Goal: Task Accomplishment & Management: Use online tool/utility

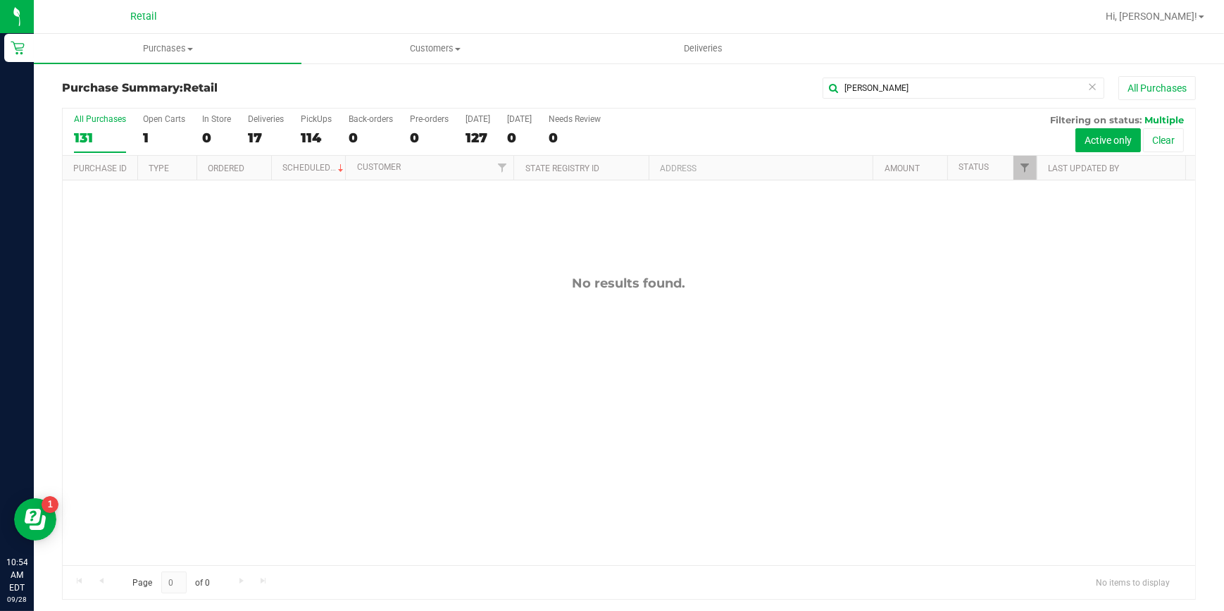
click at [1087, 84] on icon at bounding box center [1092, 85] width 10 height 17
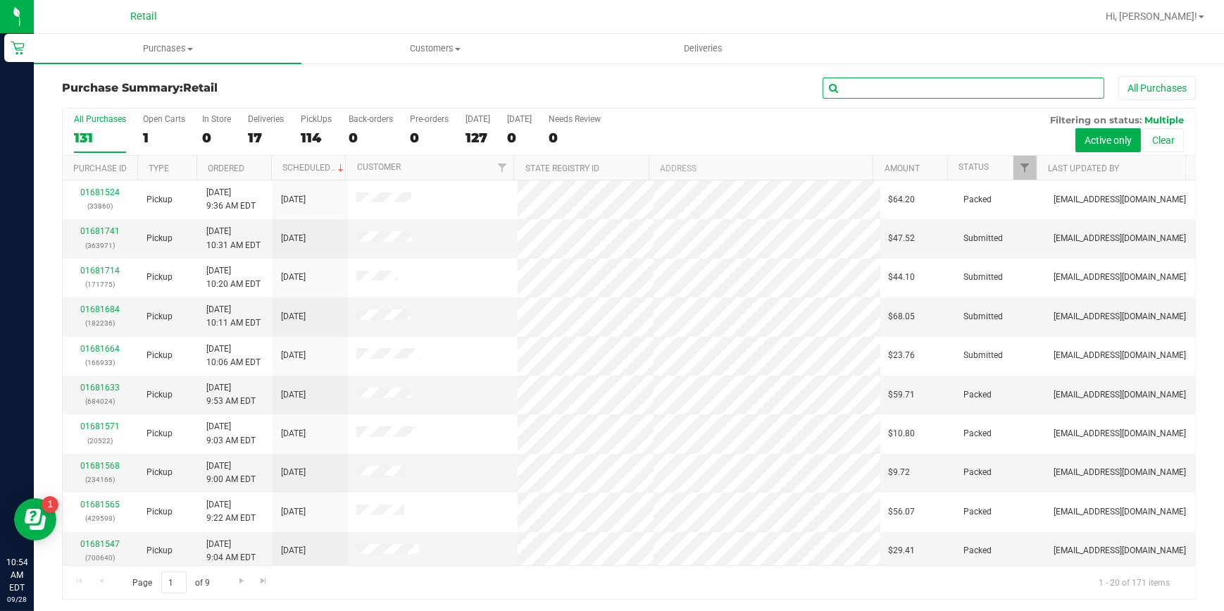
click at [944, 93] on input "text" at bounding box center [964, 87] width 282 height 21
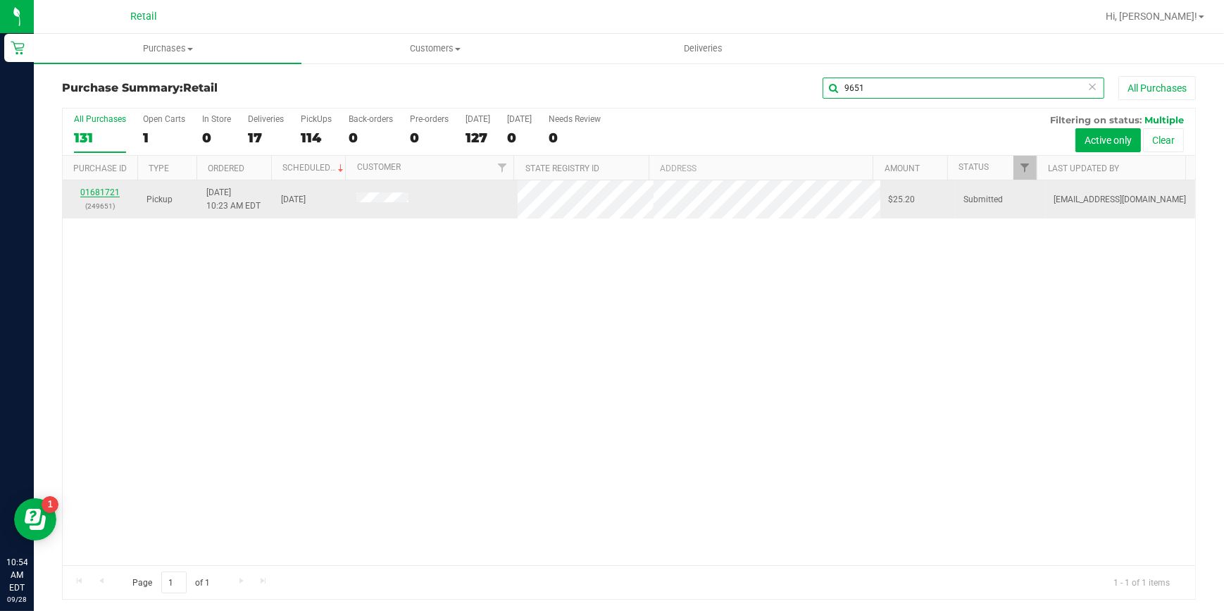
type input "9651"
click at [92, 191] on link "01681721" at bounding box center [99, 192] width 39 height 10
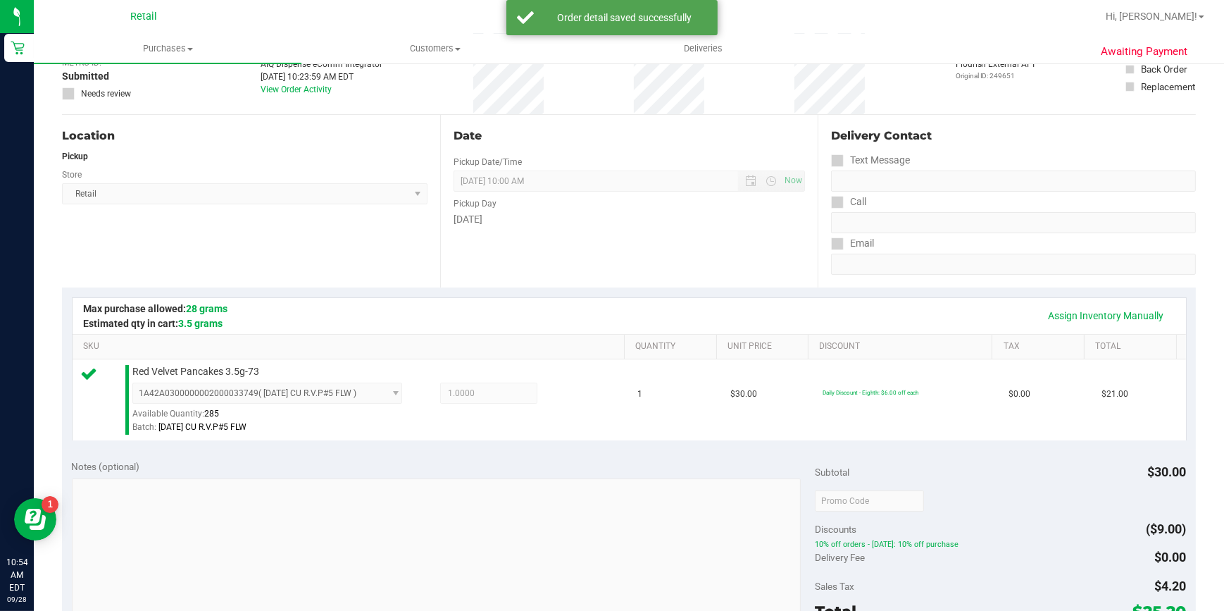
scroll to position [256, 0]
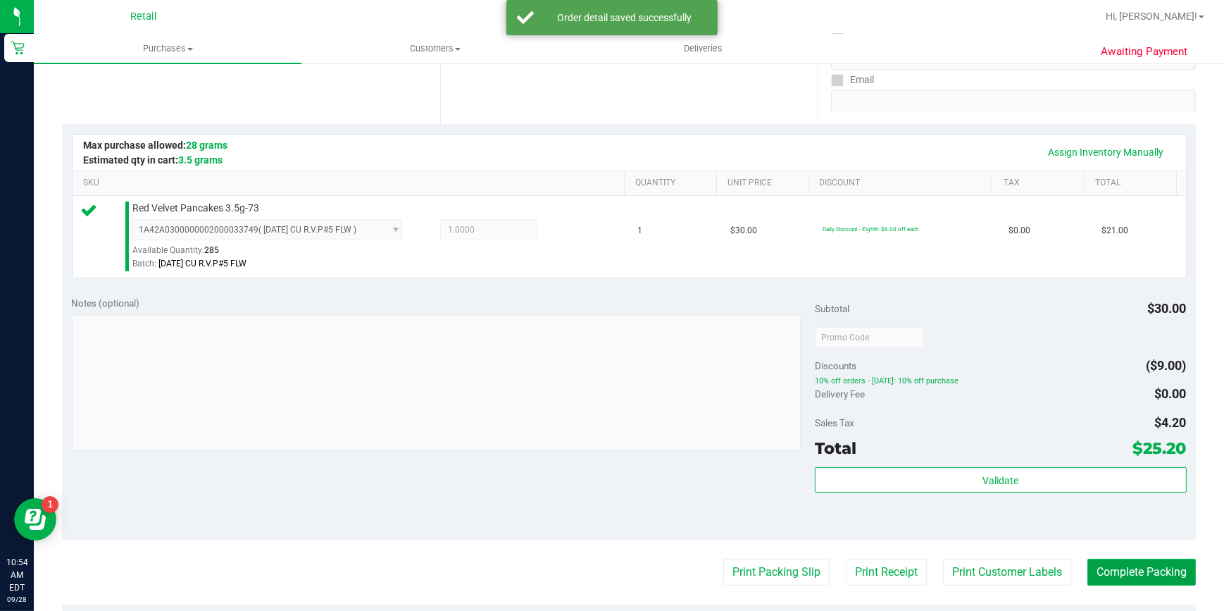
click at [1116, 561] on button "Complete Packing" at bounding box center [1141, 571] width 108 height 27
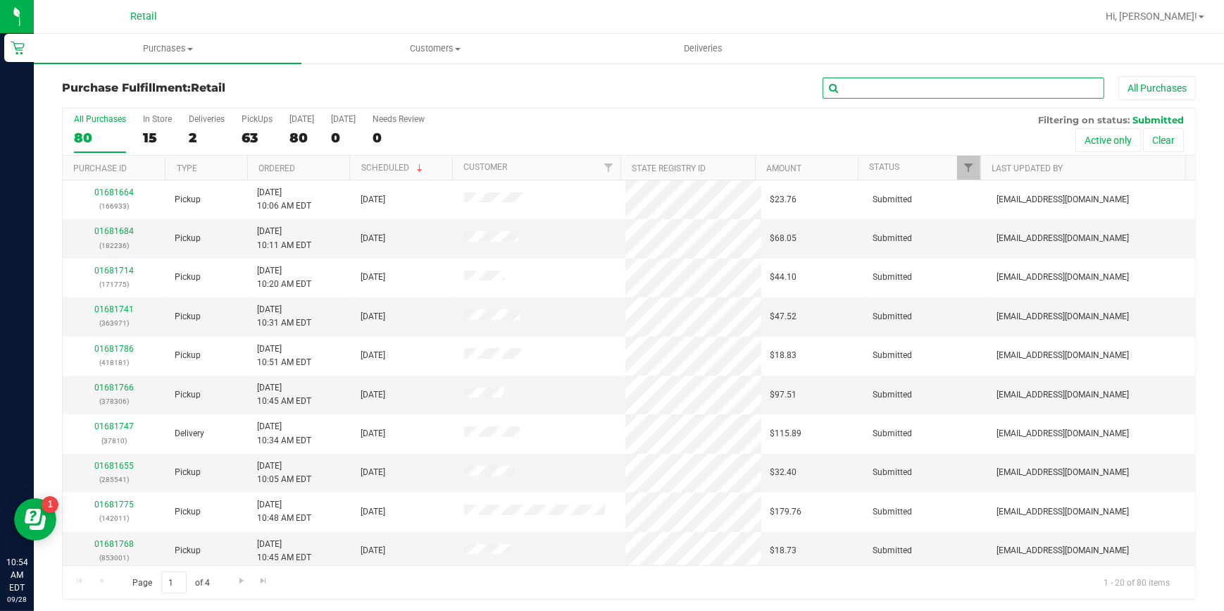
click at [873, 87] on input "text" at bounding box center [964, 87] width 282 height 21
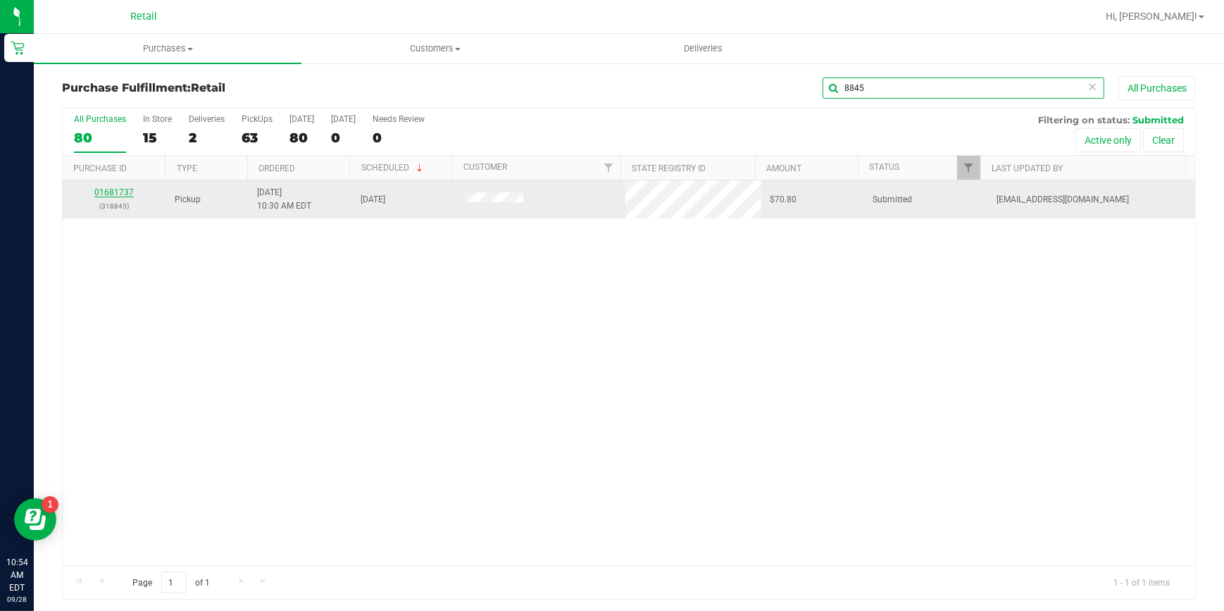
type input "8845"
click at [113, 192] on link "01681737" at bounding box center [113, 192] width 39 height 10
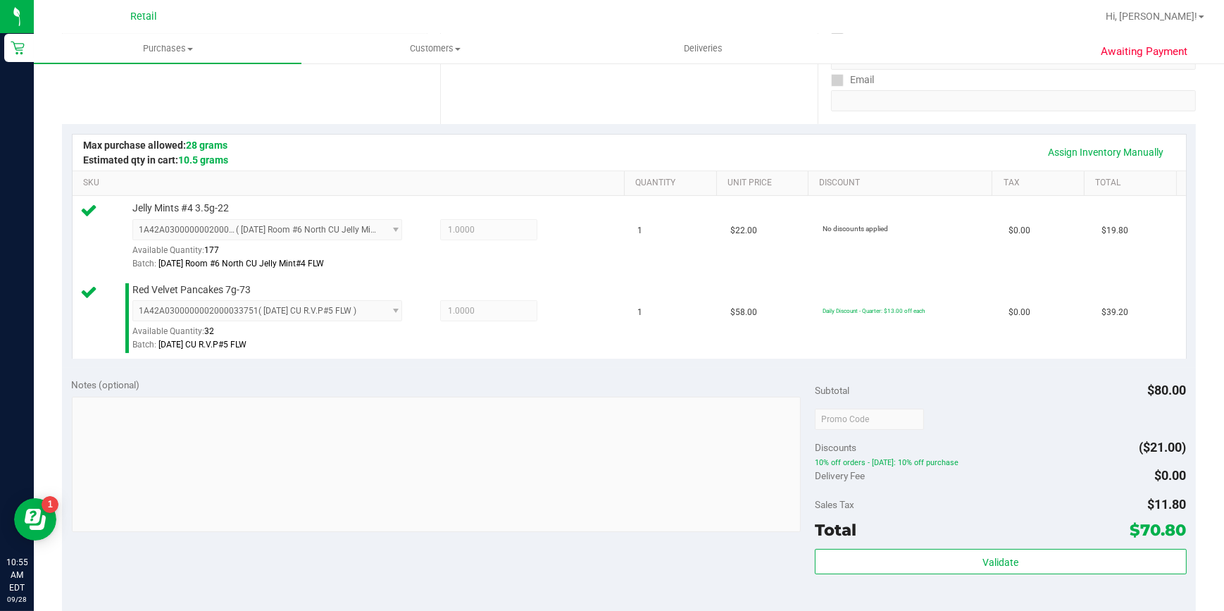
scroll to position [620, 0]
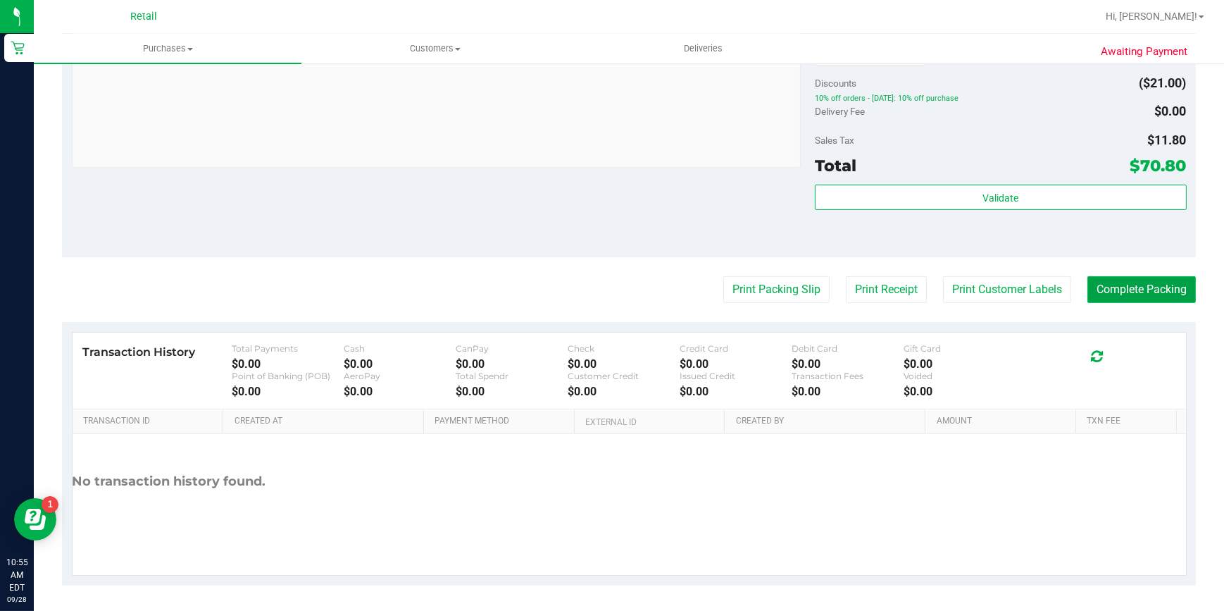
click at [1117, 301] on button "Complete Packing" at bounding box center [1141, 289] width 108 height 27
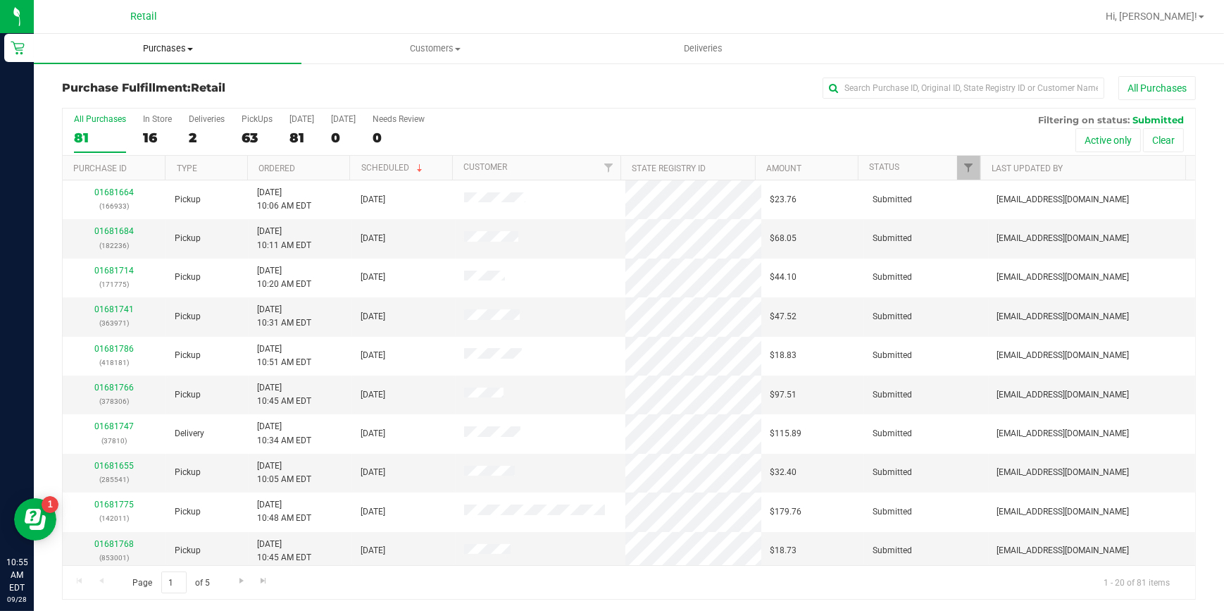
click at [171, 56] on uib-tab-heading "Purchases Summary of purchases Fulfillment All purchases" at bounding box center [168, 49] width 268 height 30
click at [182, 47] on span "Purchases" at bounding box center [168, 48] width 268 height 13
click at [194, 54] on span "Purchases" at bounding box center [168, 48] width 268 height 13
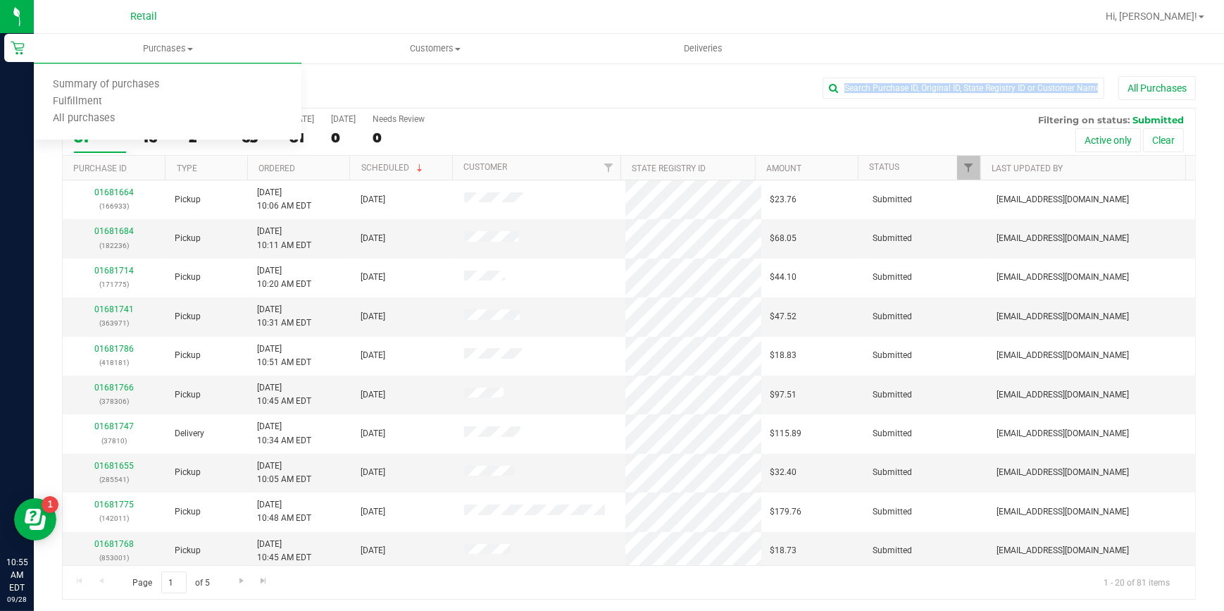
click at [378, 106] on div "Purchase Fulfillment: Retail All Purchases All Purchases 81 In Store 16 Deliver…" at bounding box center [629, 337] width 1134 height 523
click at [190, 48] on span at bounding box center [190, 49] width 6 height 3
click at [128, 85] on span "Summary of purchases" at bounding box center [106, 85] width 144 height 12
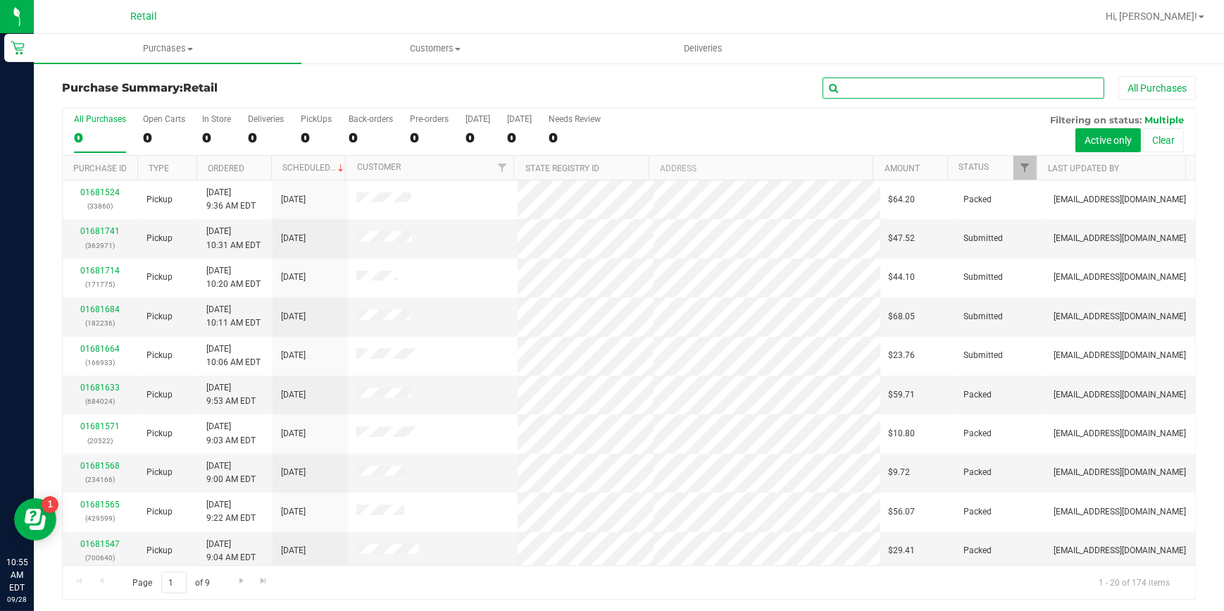
click at [911, 85] on input "text" at bounding box center [964, 87] width 282 height 21
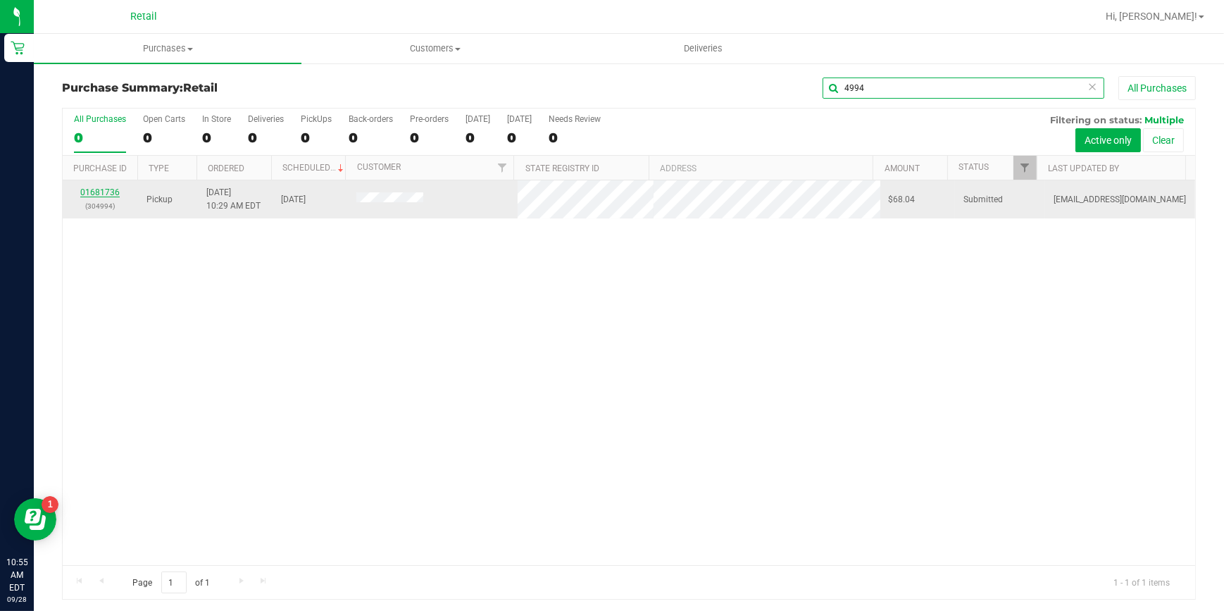
type input "4994"
click at [99, 192] on link "01681736" at bounding box center [99, 192] width 39 height 10
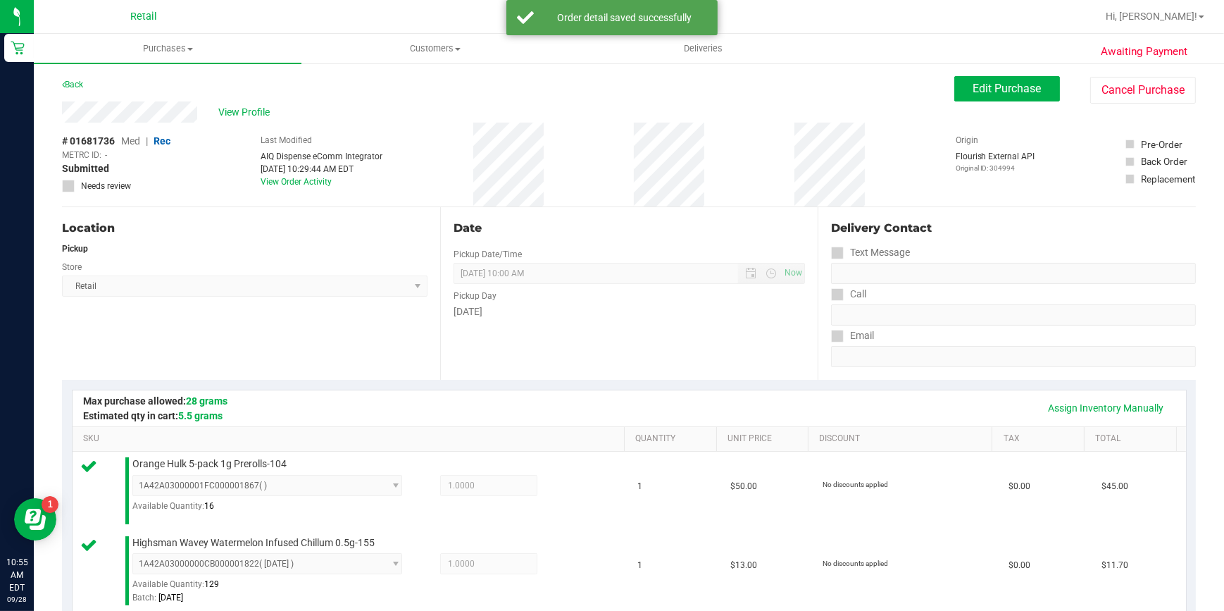
scroll to position [618, 0]
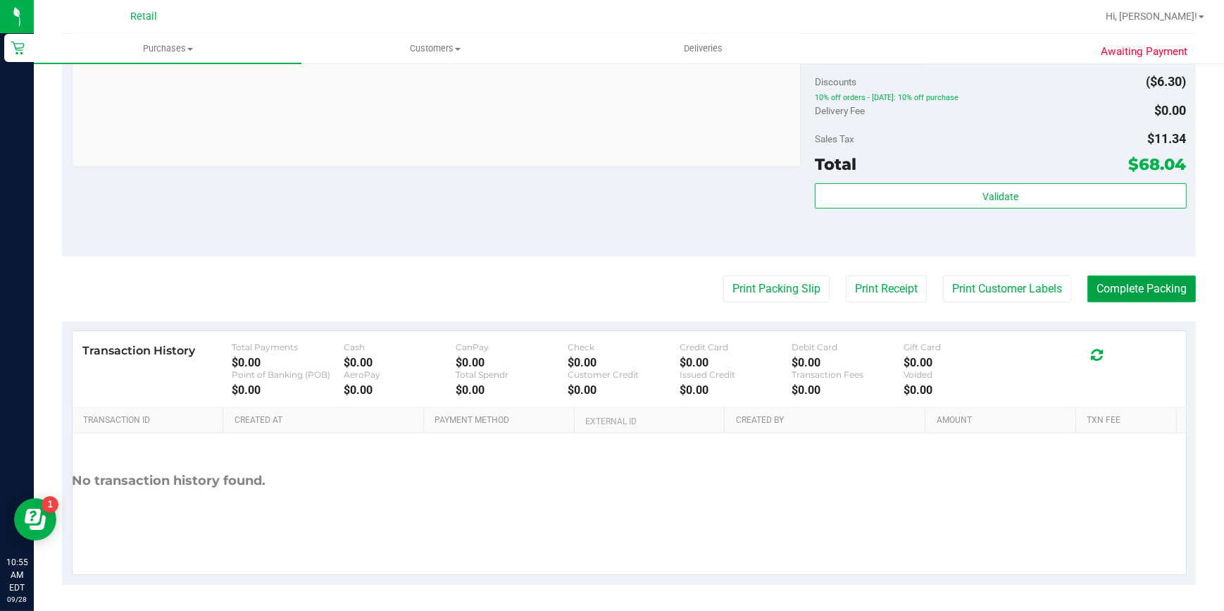
click at [1108, 289] on button "Complete Packing" at bounding box center [1141, 288] width 108 height 27
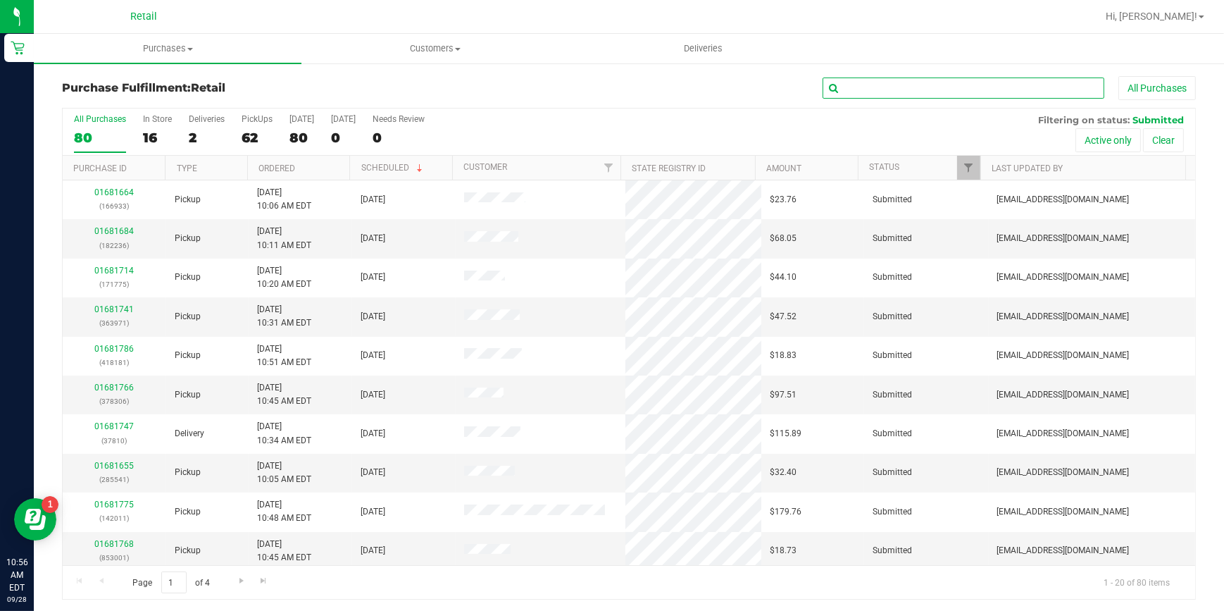
click at [941, 87] on input "text" at bounding box center [964, 87] width 282 height 21
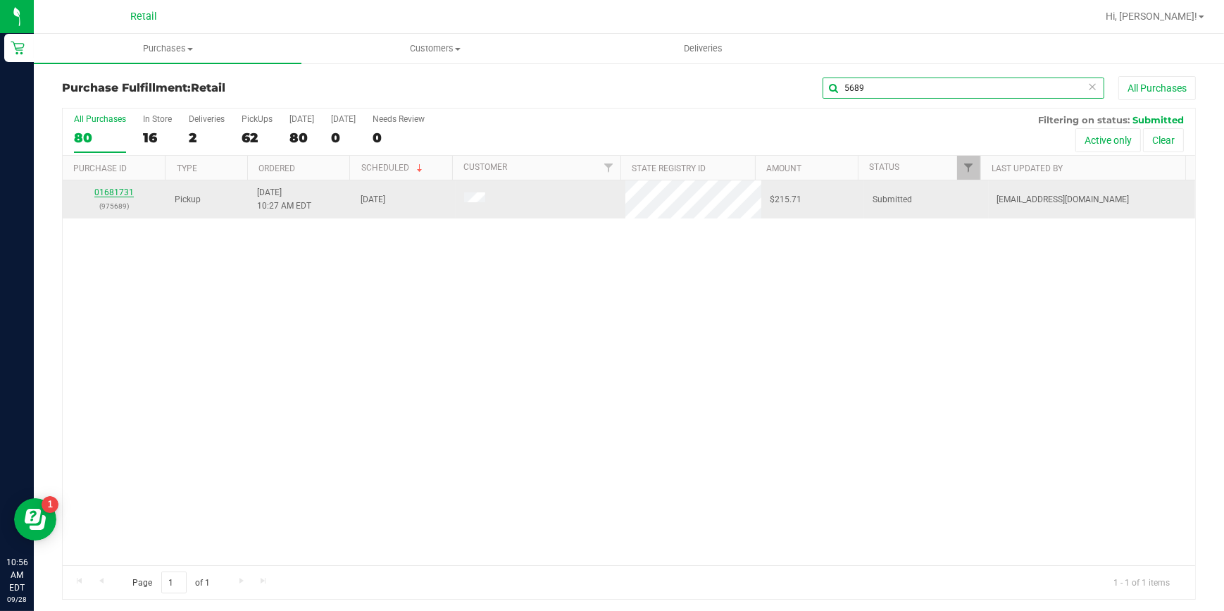
type input "5689"
click at [97, 193] on link "01681731" at bounding box center [113, 192] width 39 height 10
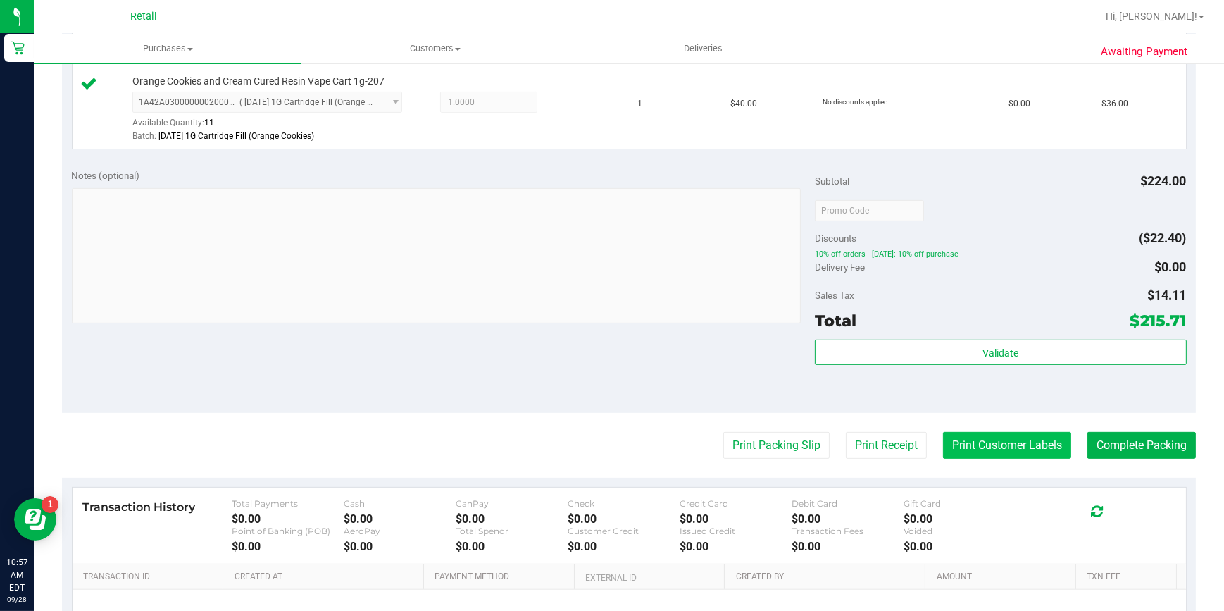
scroll to position [832, 0]
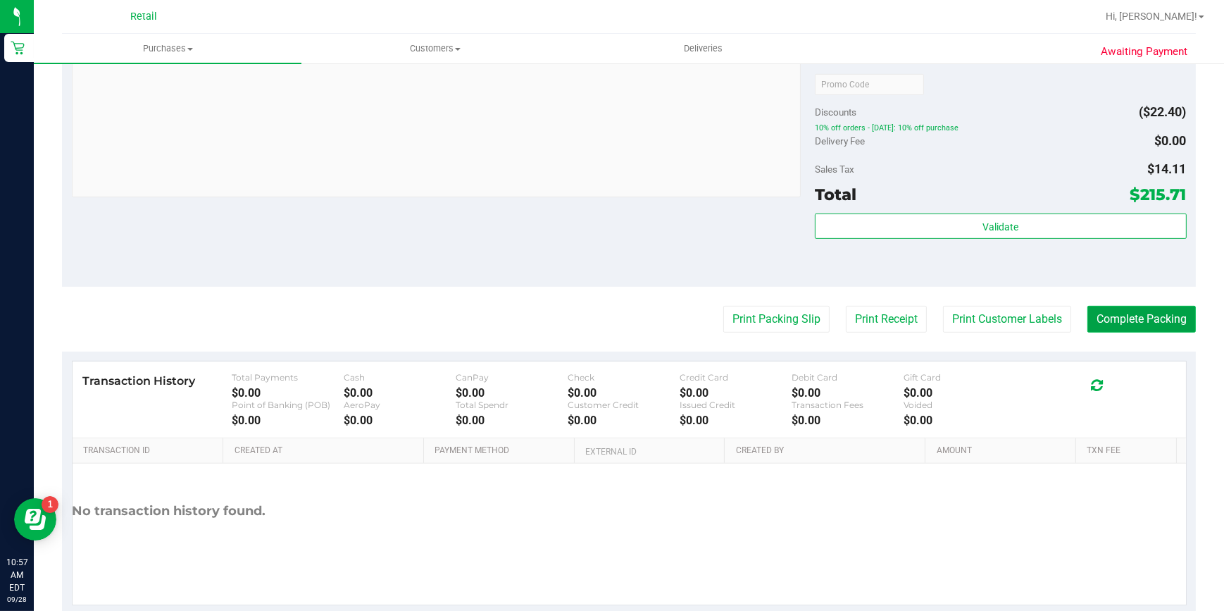
click at [1096, 309] on button "Complete Packing" at bounding box center [1141, 319] width 108 height 27
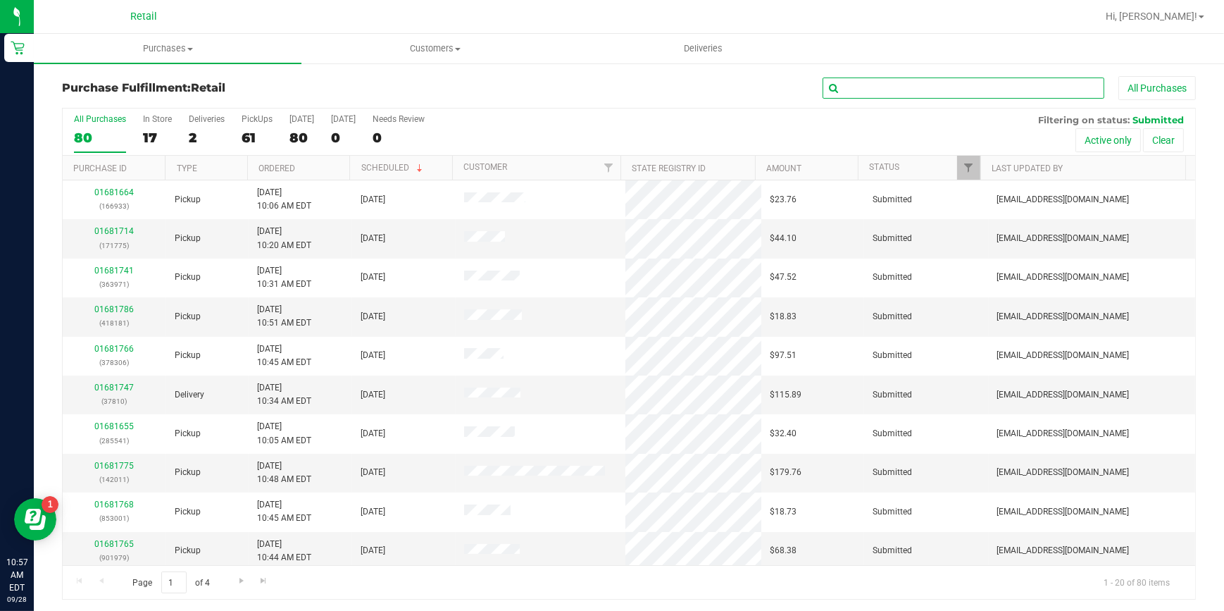
click at [882, 91] on input "text" at bounding box center [964, 87] width 282 height 21
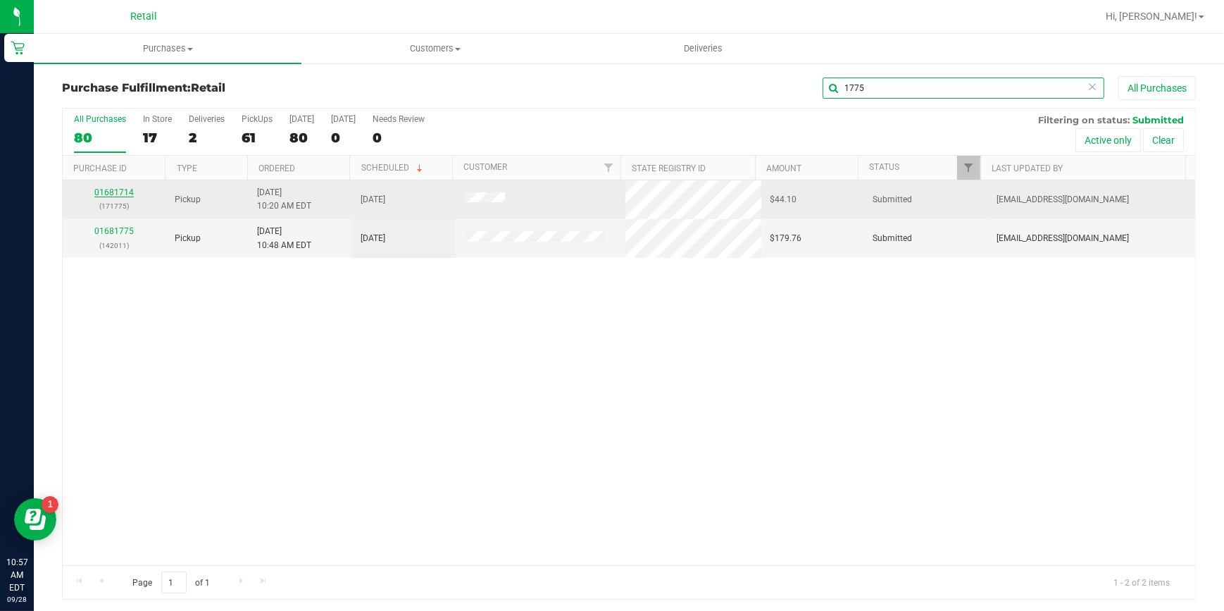
type input "1775"
click at [121, 192] on link "01681714" at bounding box center [113, 192] width 39 height 10
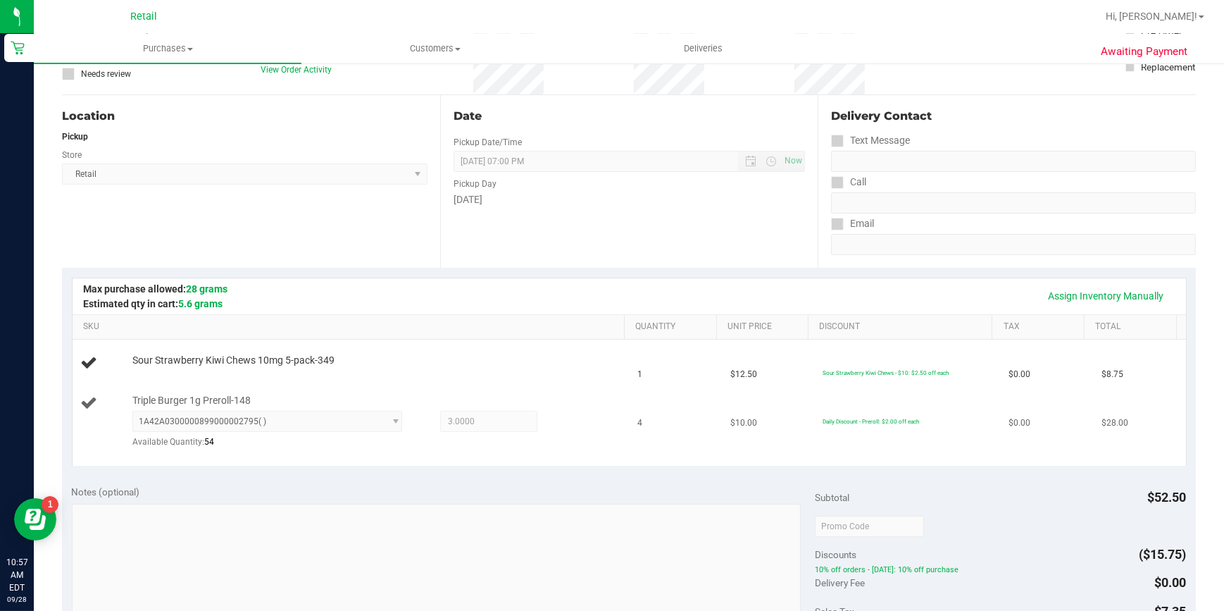
scroll to position [127, 0]
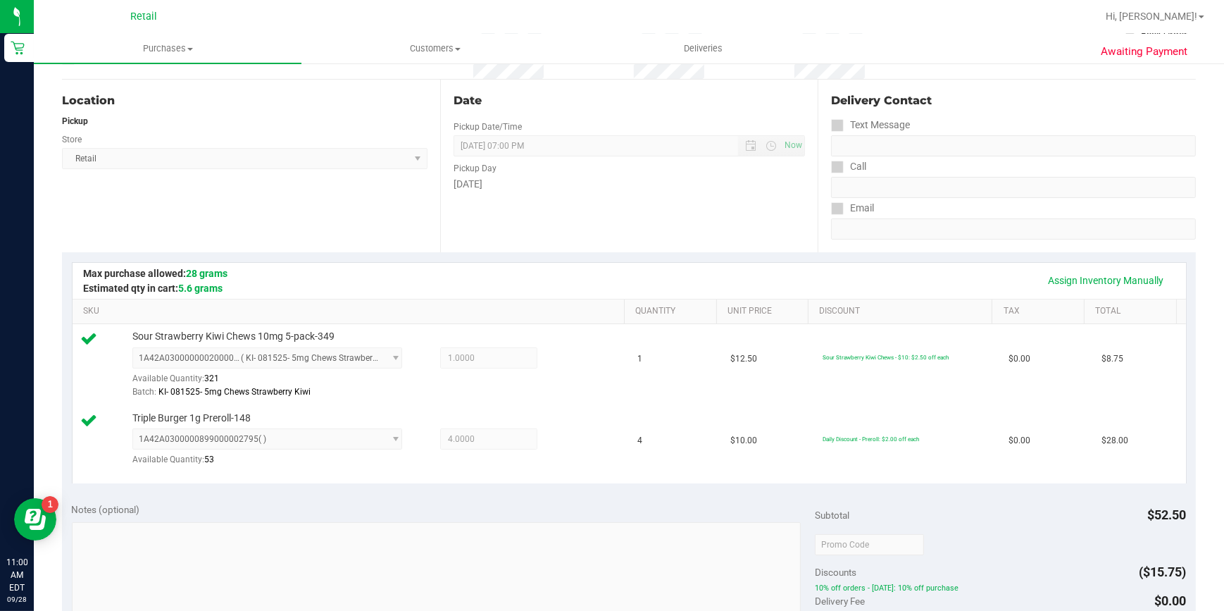
click at [1182, 427] on div "Assign Inventory Manually SKU Quantity Unit Price Discount Tax Total Sour Straw…" at bounding box center [629, 372] width 1134 height 241
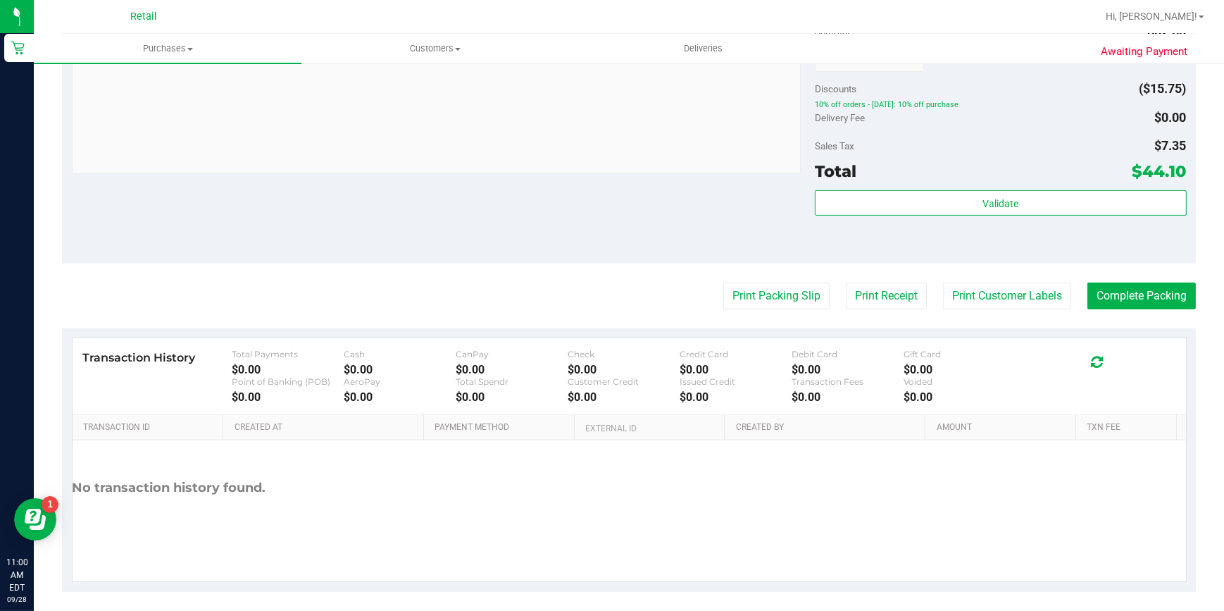
scroll to position [618, 0]
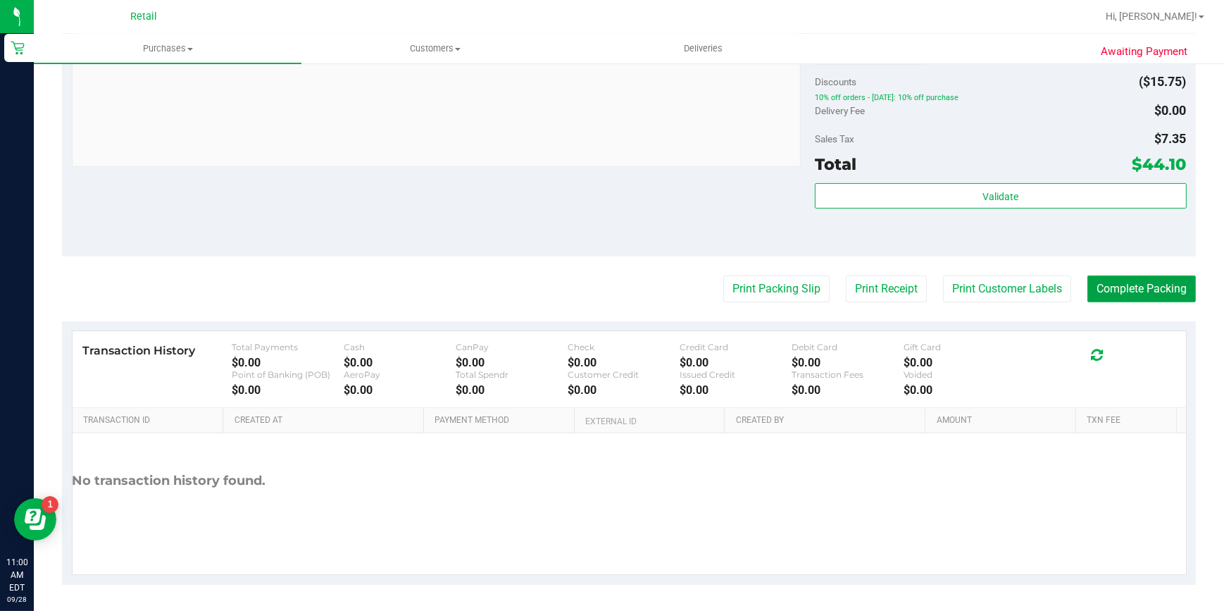
click at [1126, 292] on button "Complete Packing" at bounding box center [1141, 288] width 108 height 27
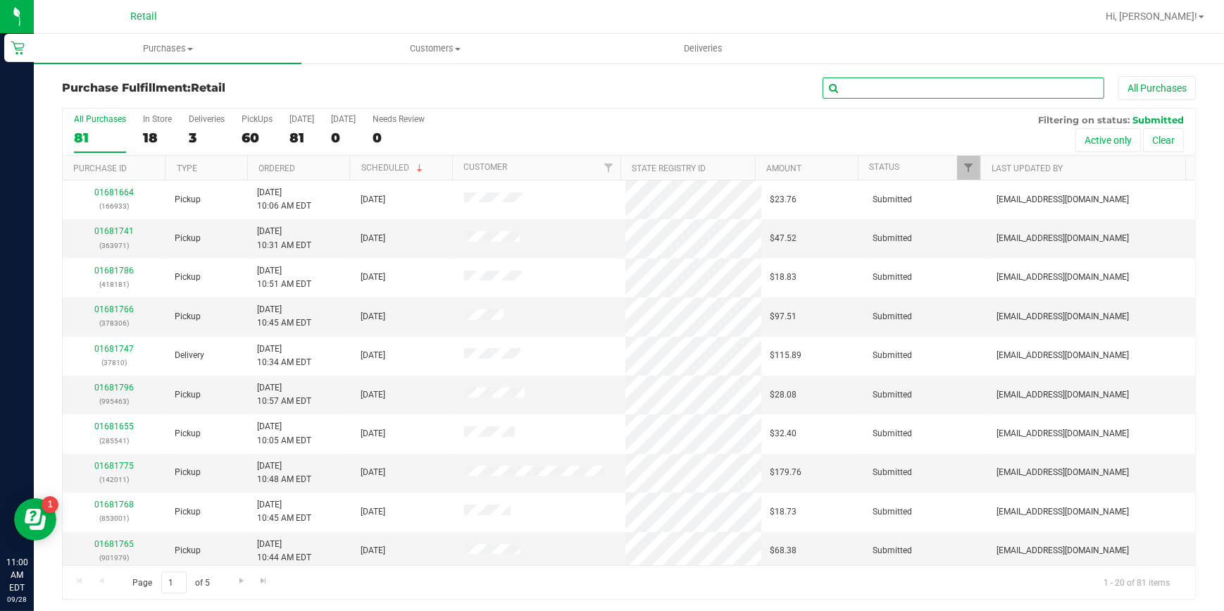
click at [908, 92] on input "text" at bounding box center [964, 87] width 282 height 21
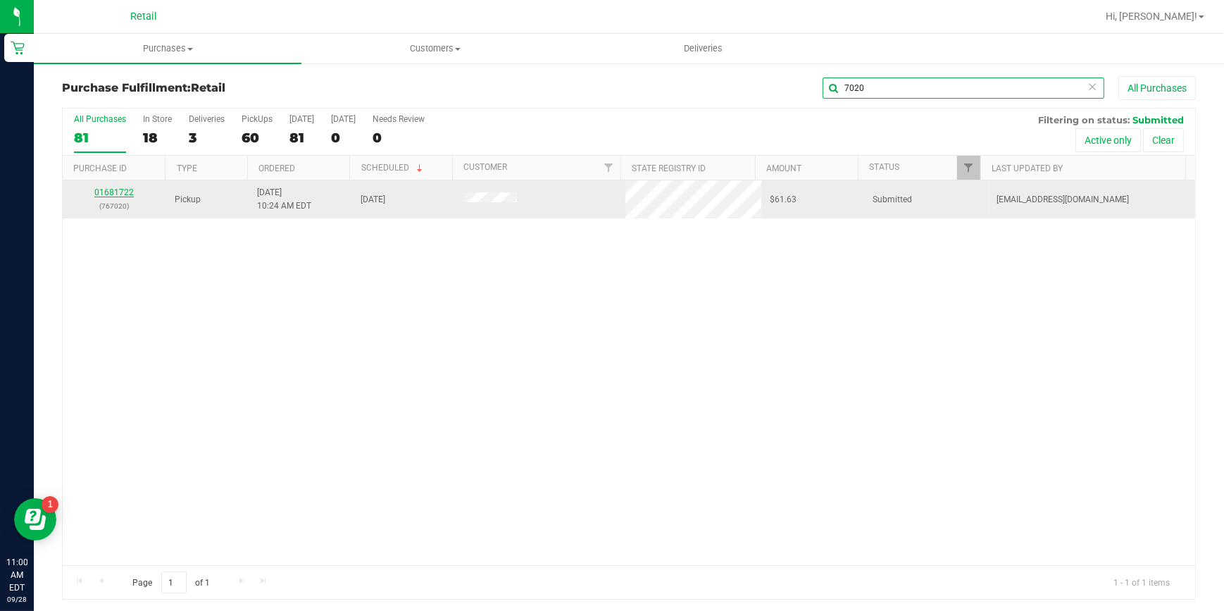
type input "7020"
click at [123, 195] on link "01681722" at bounding box center [113, 192] width 39 height 10
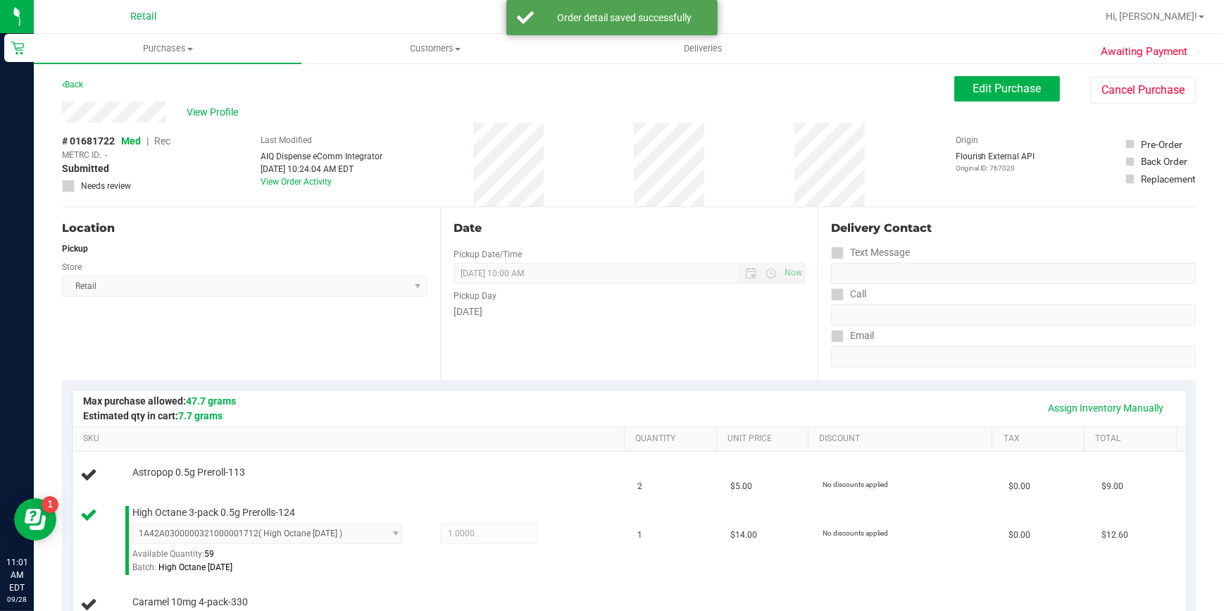
click at [463, 418] on div "Assign Inventory Manually" at bounding box center [629, 408] width 1088 height 24
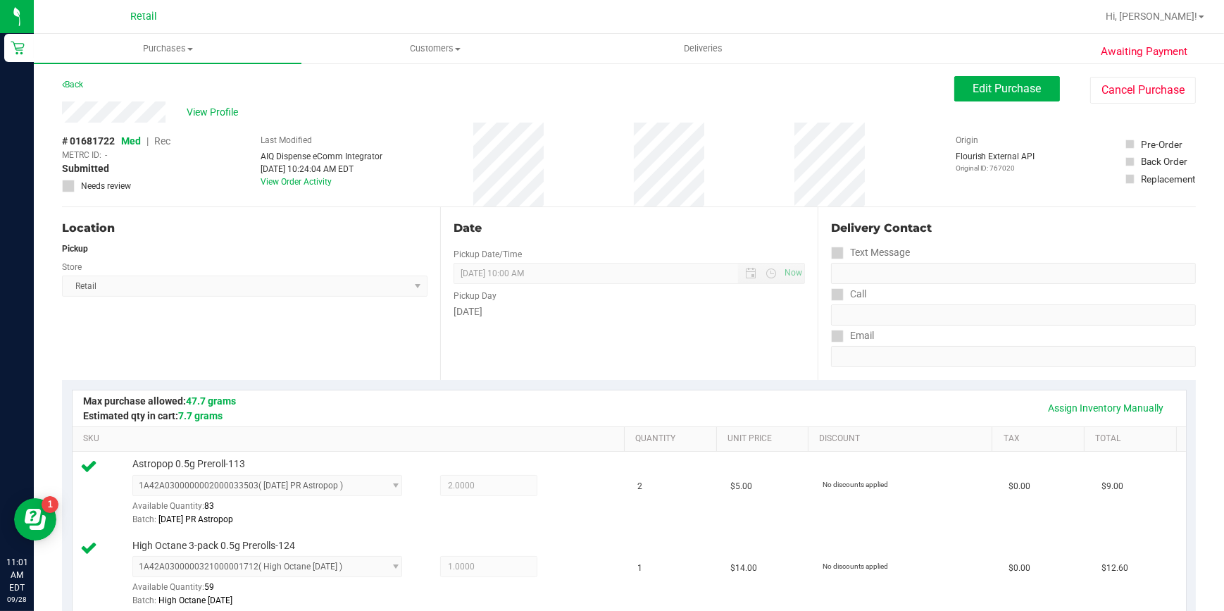
click at [504, 339] on div "Date Pickup Date/Time [DATE] Now [DATE] 10:00 AM Now Pickup Day [DATE]" at bounding box center [629, 293] width 378 height 173
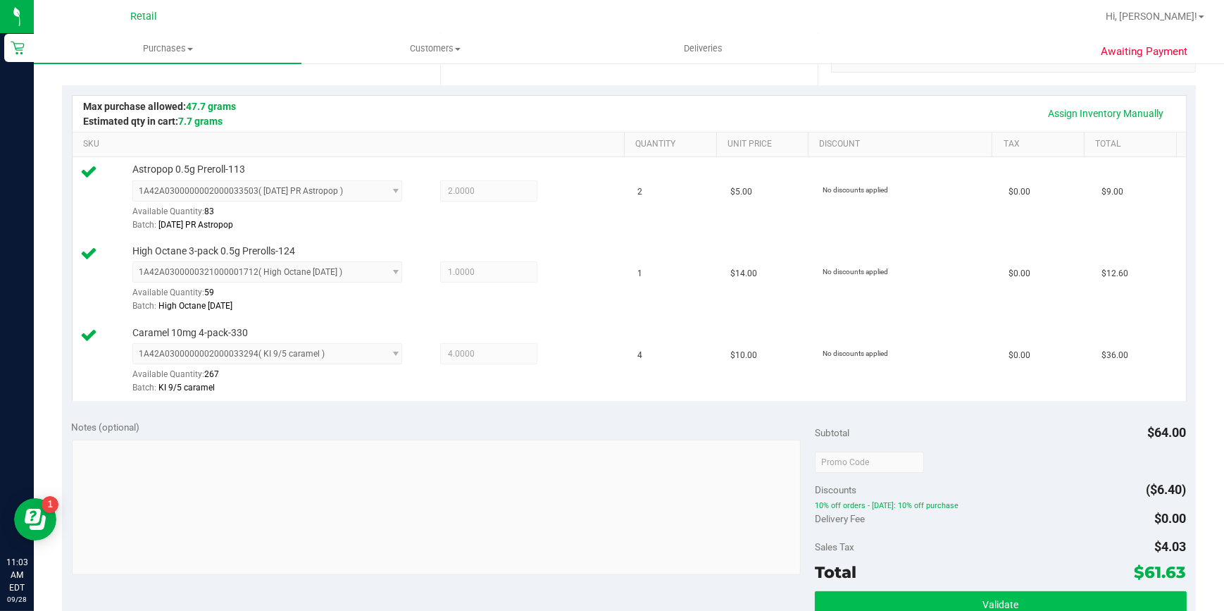
scroll to position [448, 0]
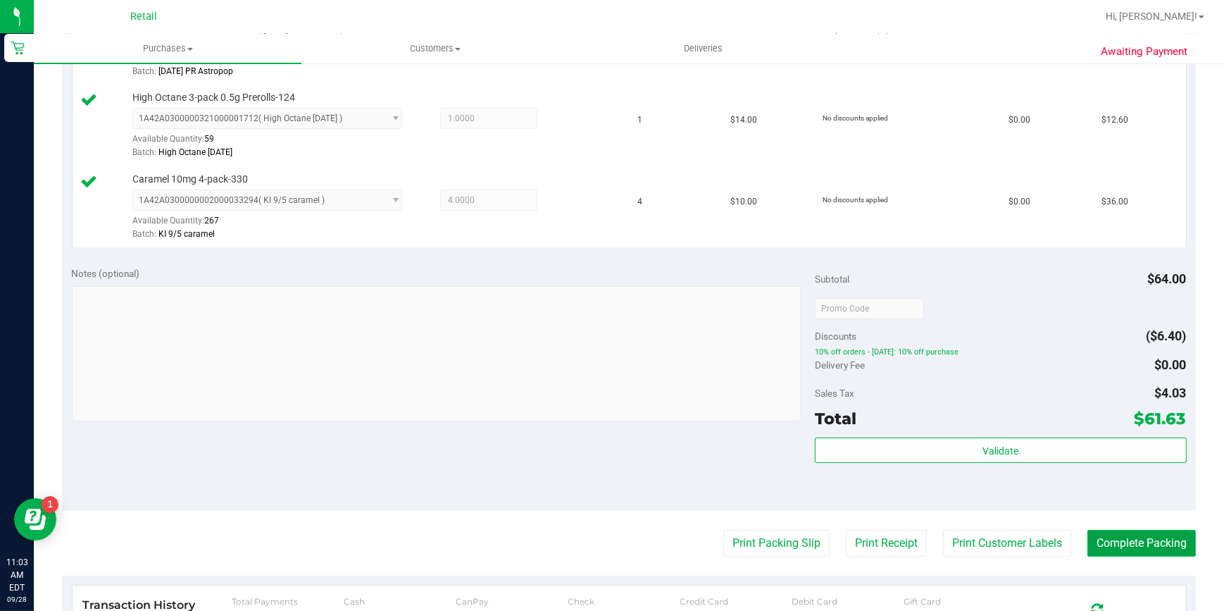
click at [1129, 534] on button "Complete Packing" at bounding box center [1141, 543] width 108 height 27
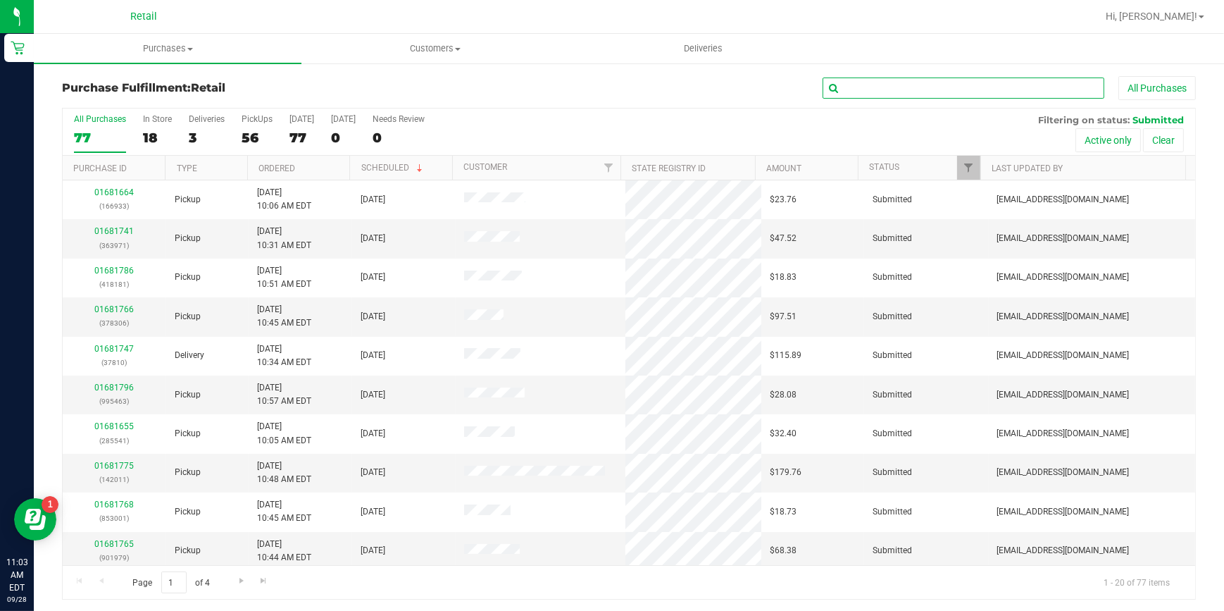
click at [856, 90] on input "text" at bounding box center [964, 87] width 282 height 21
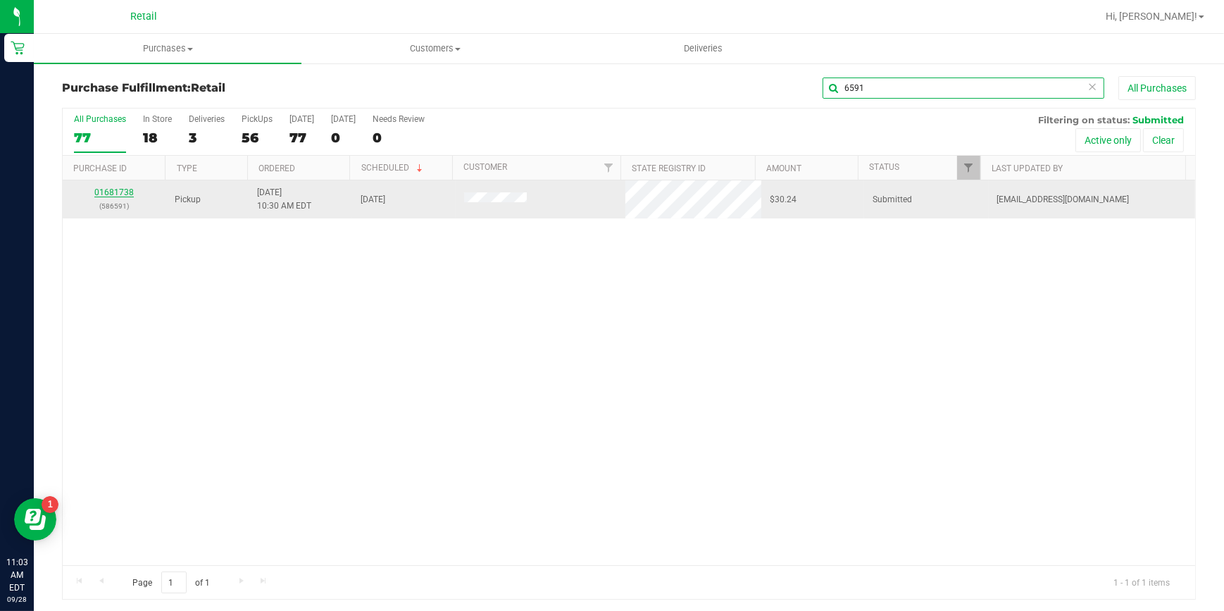
type input "6591"
click at [111, 190] on link "01681738" at bounding box center [113, 192] width 39 height 10
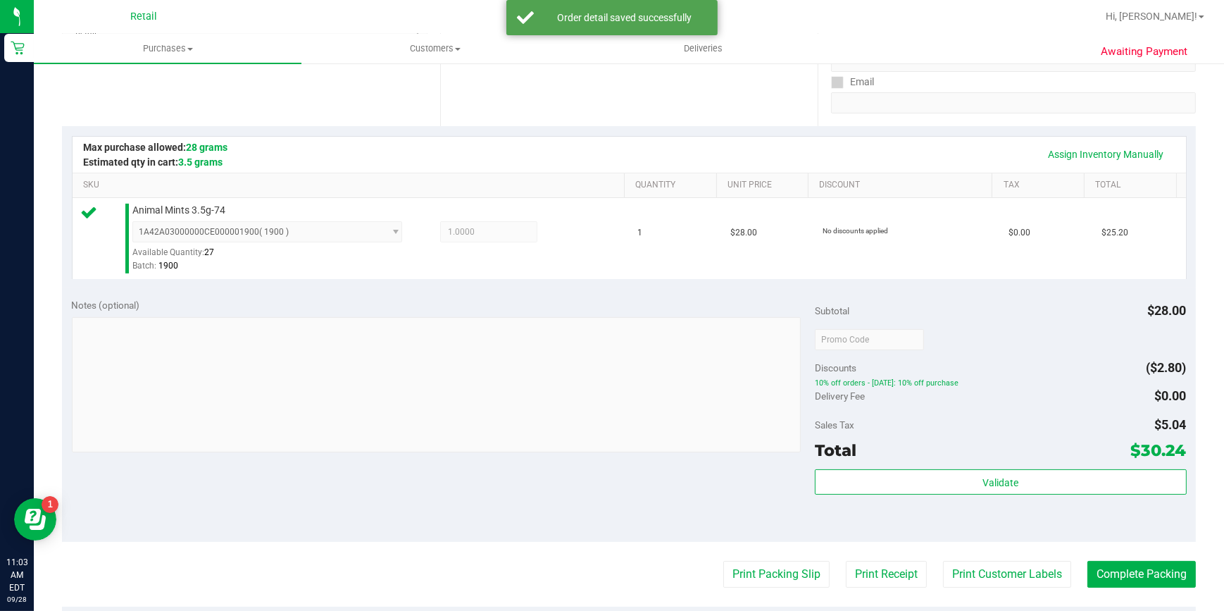
scroll to position [384, 0]
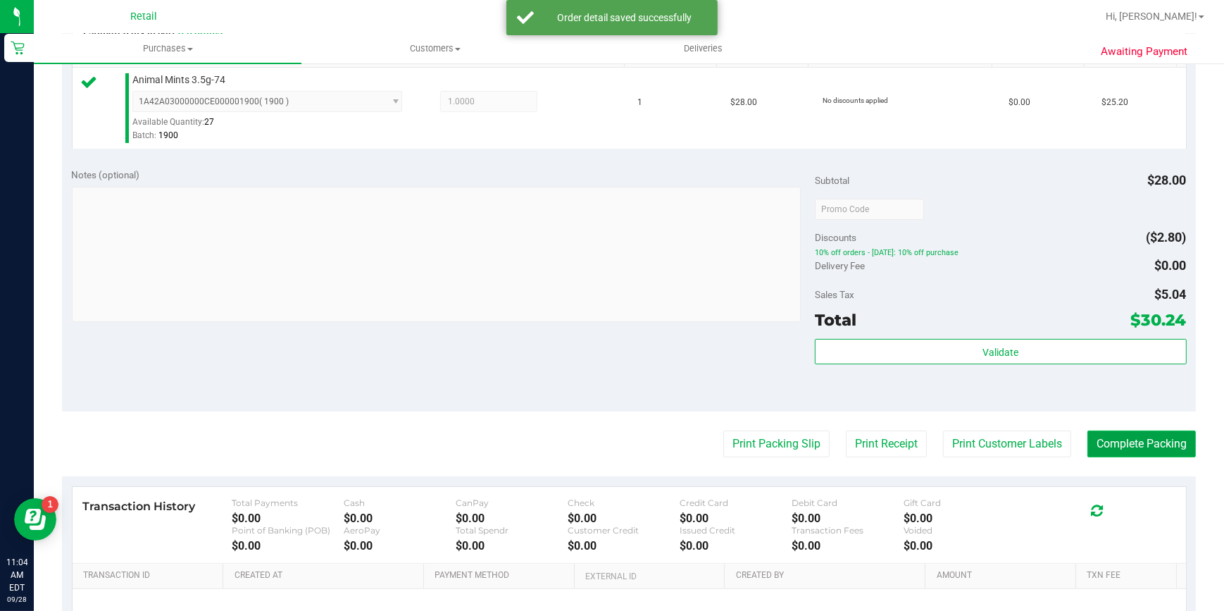
click at [1099, 445] on button "Complete Packing" at bounding box center [1141, 443] width 108 height 27
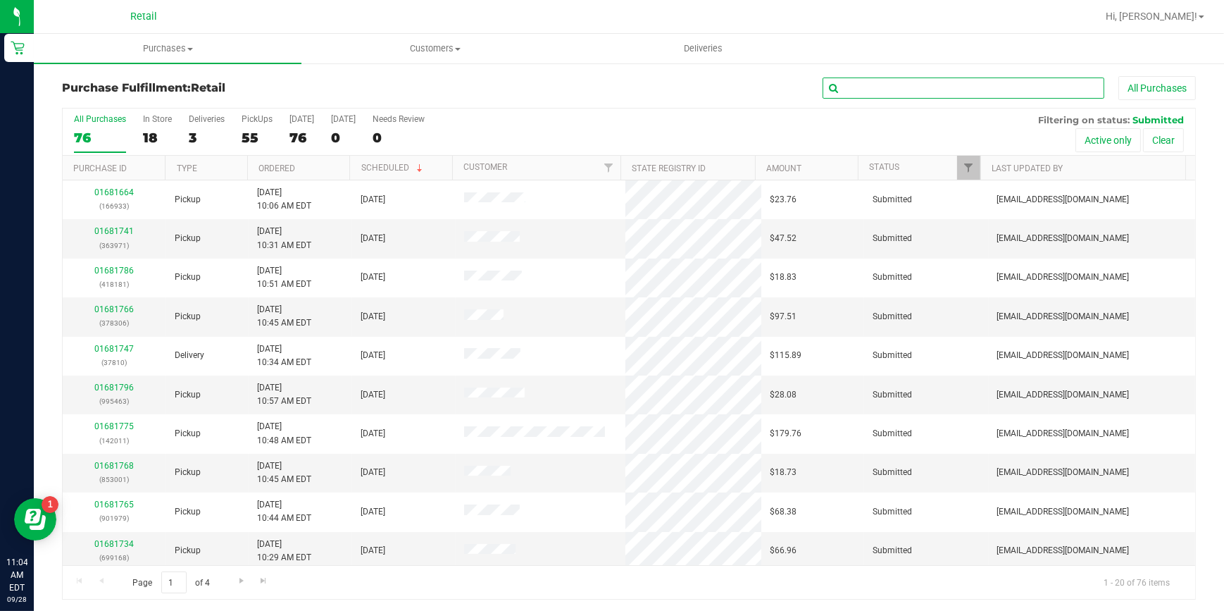
click at [898, 85] on input "text" at bounding box center [964, 87] width 282 height 21
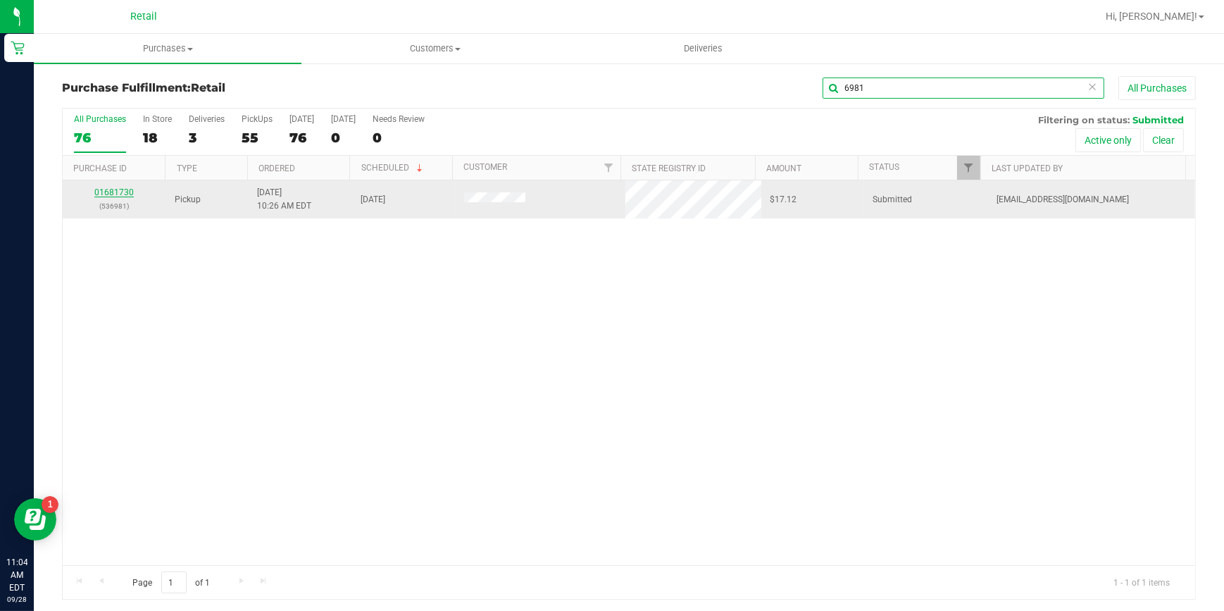
type input "6981"
click at [125, 189] on link "01681730" at bounding box center [113, 192] width 39 height 10
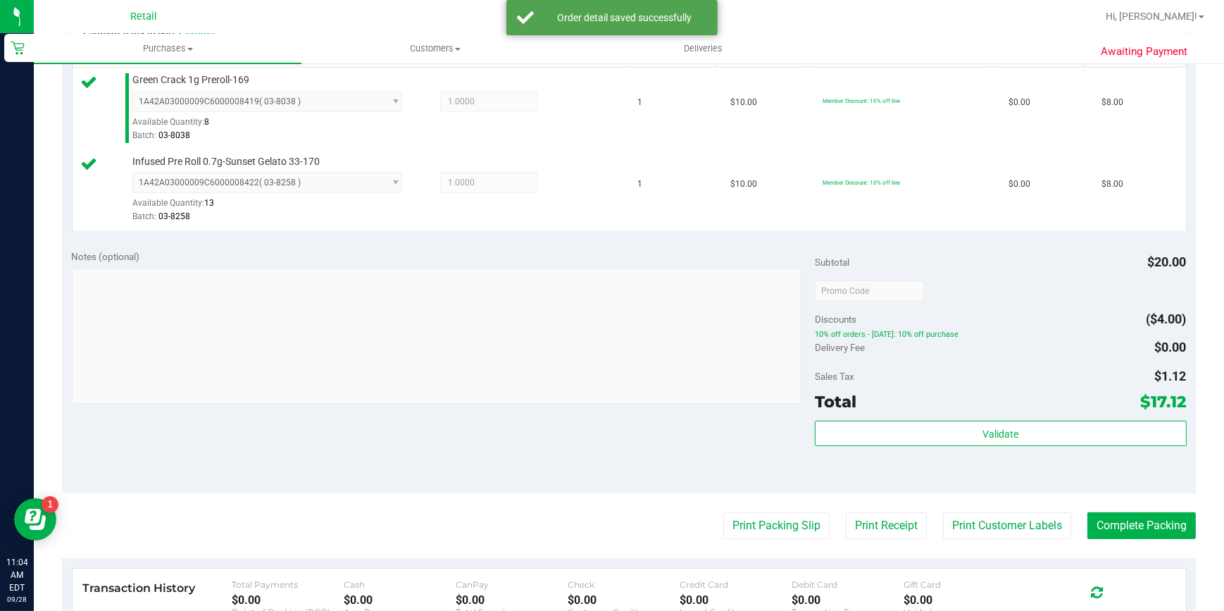
scroll to position [512, 0]
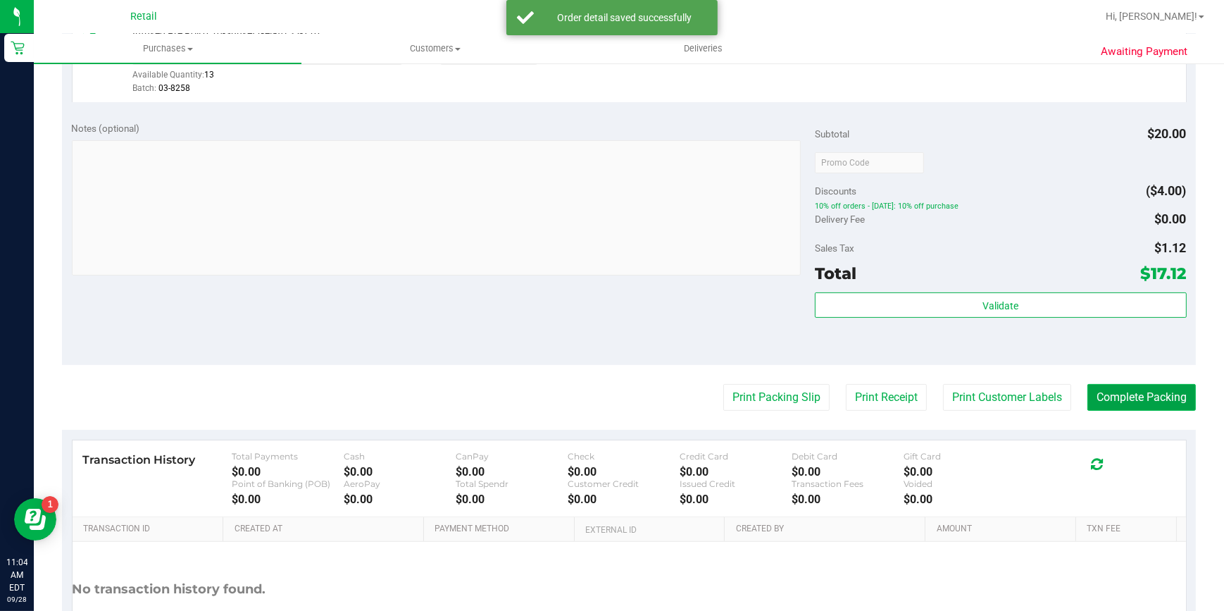
click at [1108, 387] on button "Complete Packing" at bounding box center [1141, 397] width 108 height 27
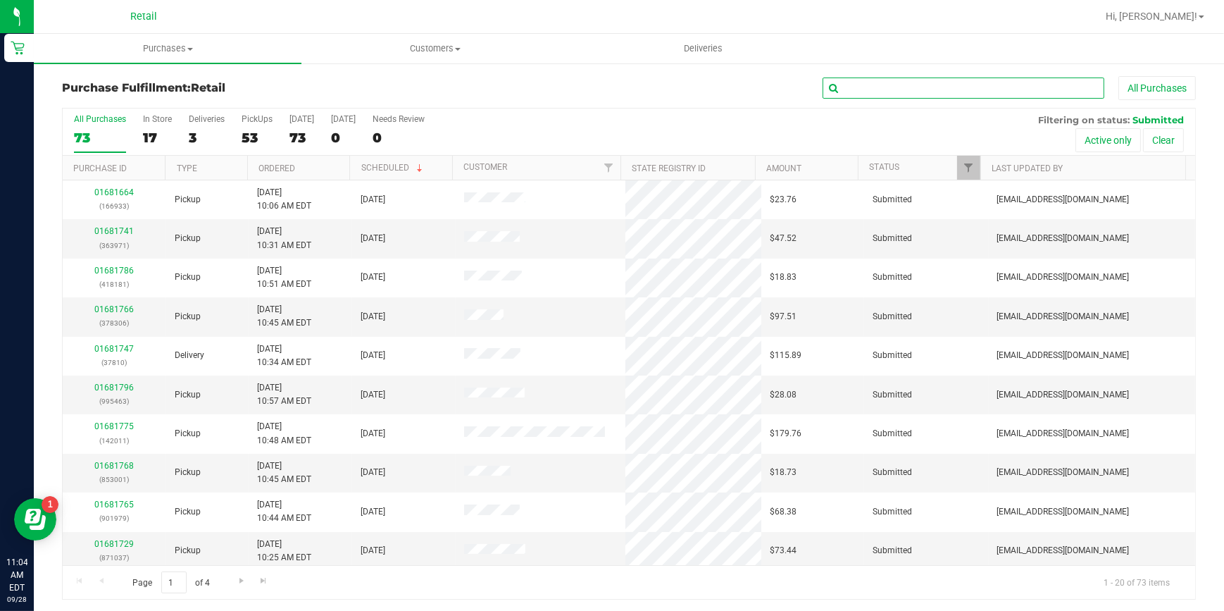
click at [980, 87] on input "text" at bounding box center [964, 87] width 282 height 21
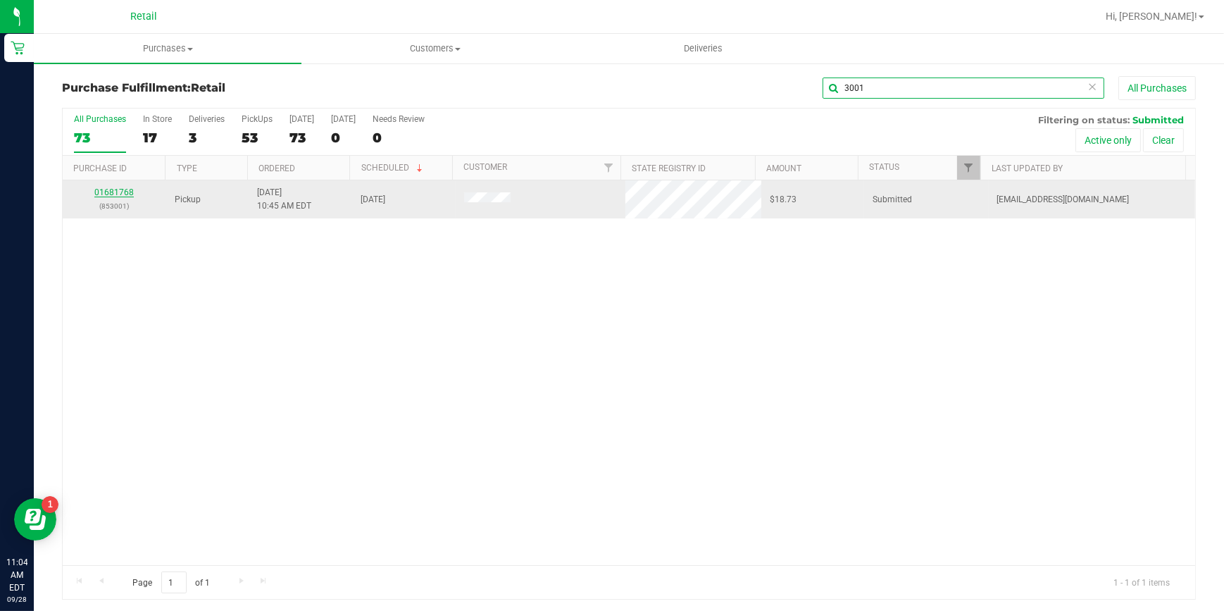
type input "3001"
click at [97, 191] on link "01681768" at bounding box center [113, 192] width 39 height 10
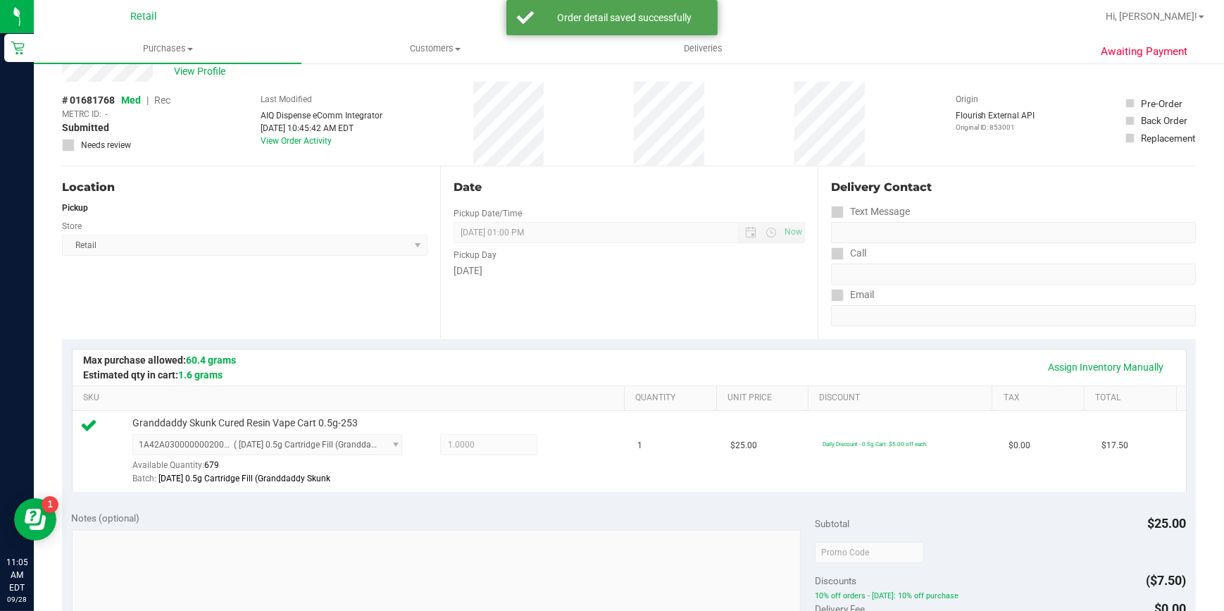
scroll to position [256, 0]
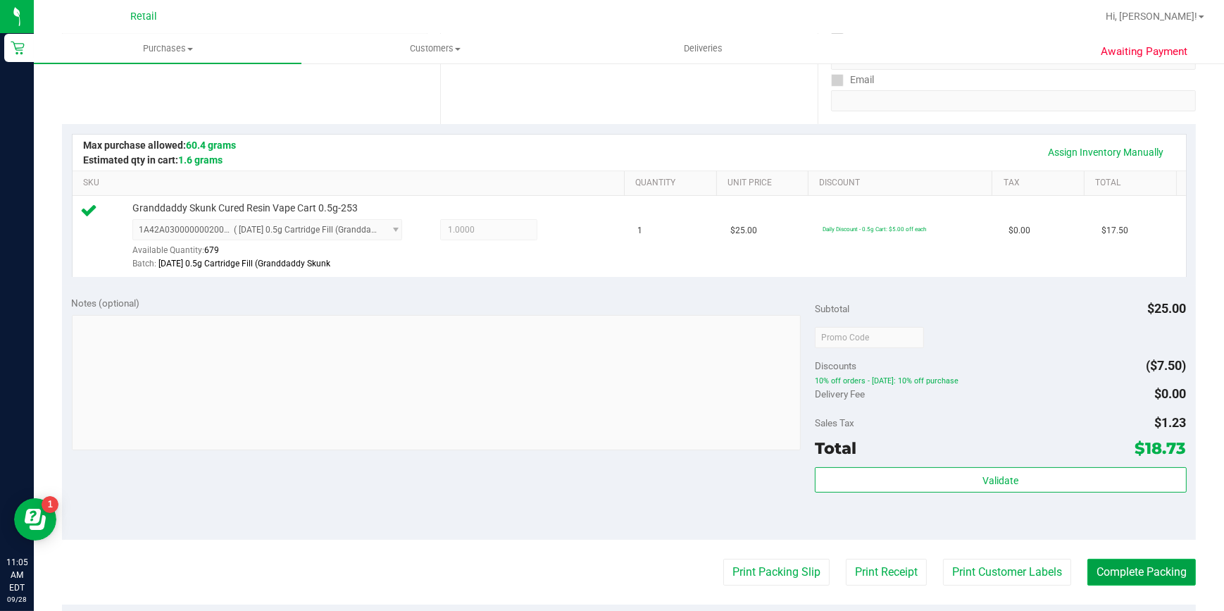
click at [1122, 579] on button "Complete Packing" at bounding box center [1141, 571] width 108 height 27
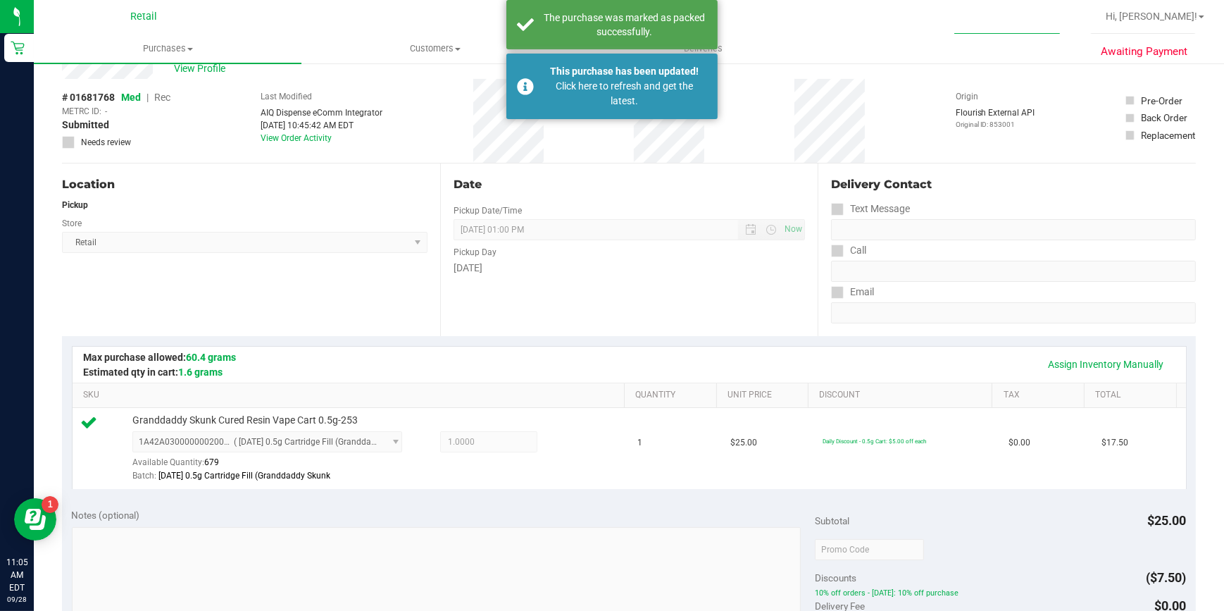
scroll to position [0, 0]
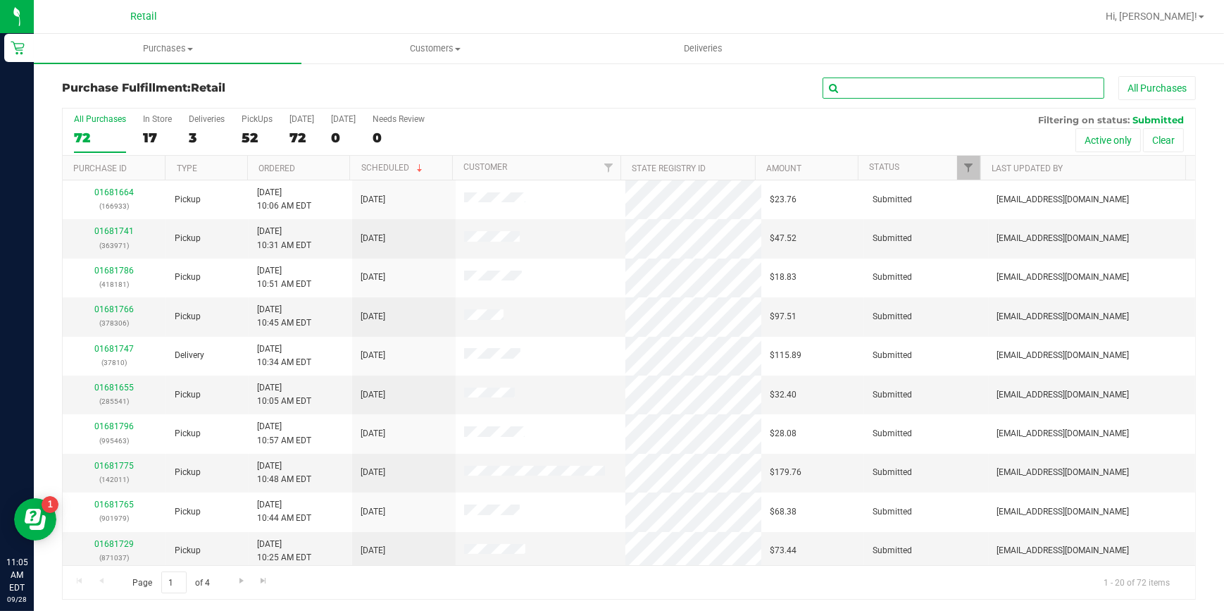
click at [988, 87] on input "text" at bounding box center [964, 87] width 282 height 21
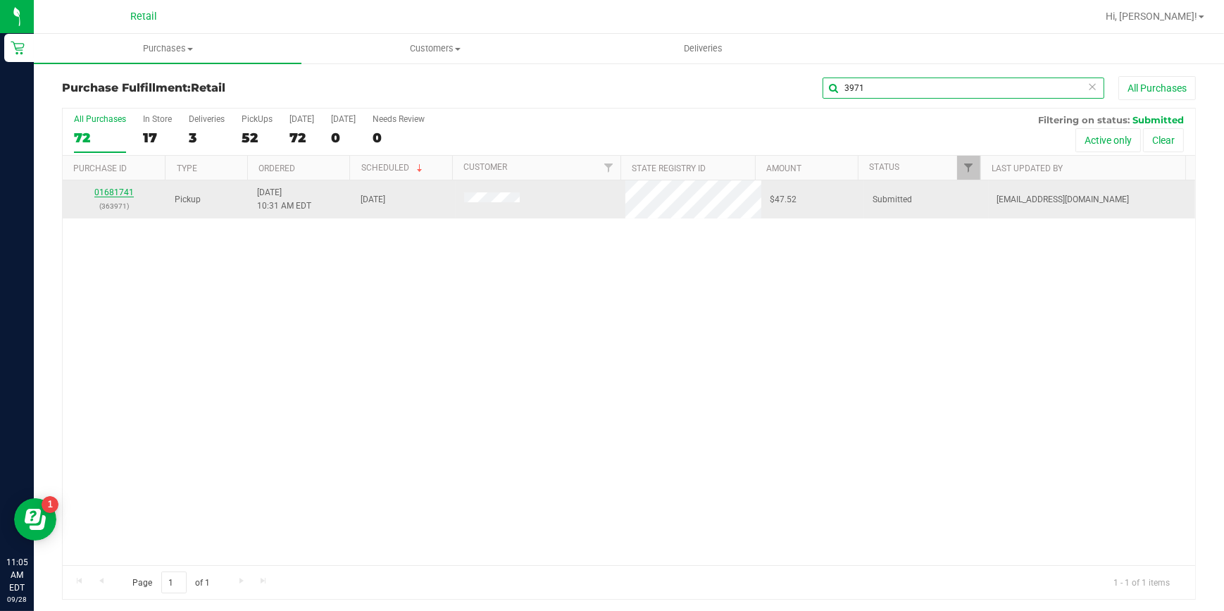
type input "3971"
click at [120, 190] on link "01681741" at bounding box center [113, 192] width 39 height 10
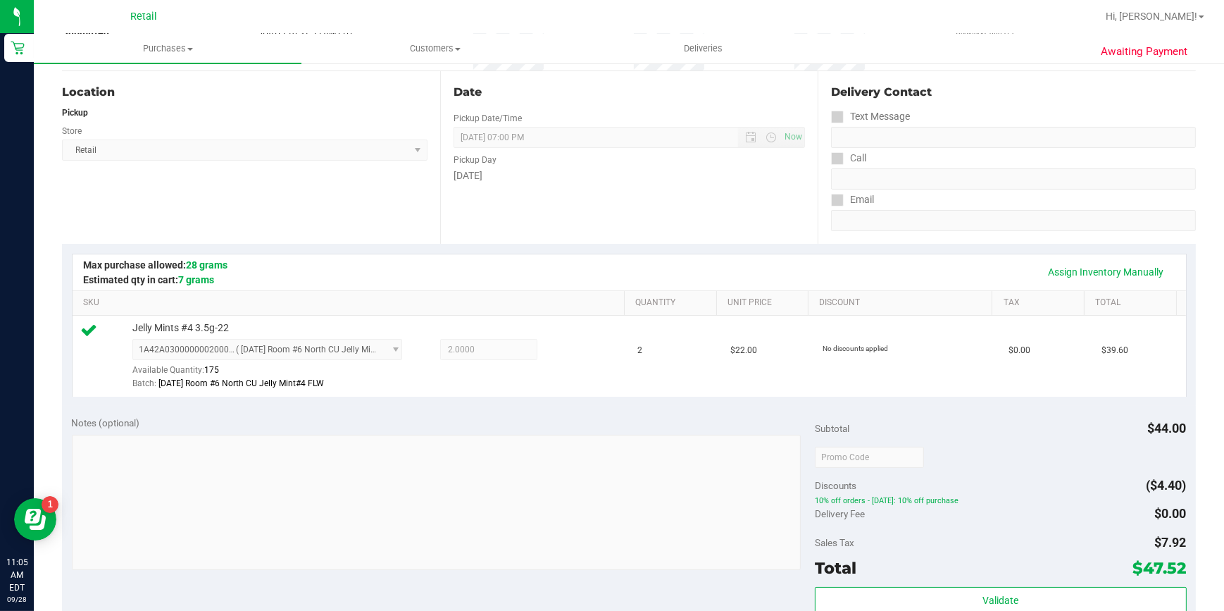
scroll to position [256, 0]
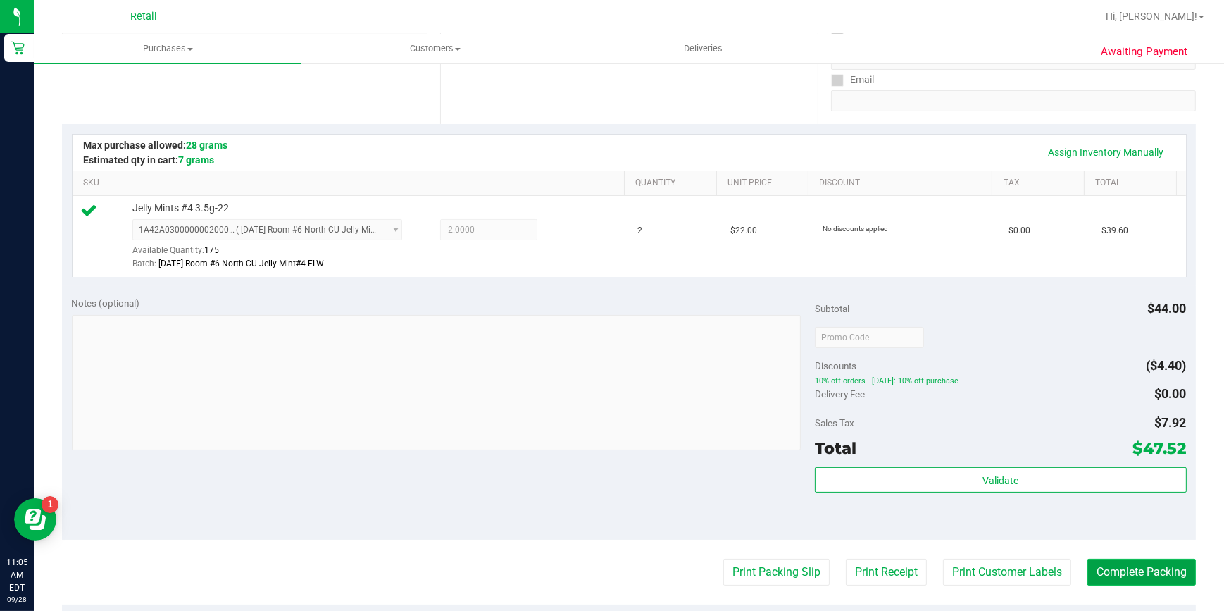
click at [1144, 573] on button "Complete Packing" at bounding box center [1141, 571] width 108 height 27
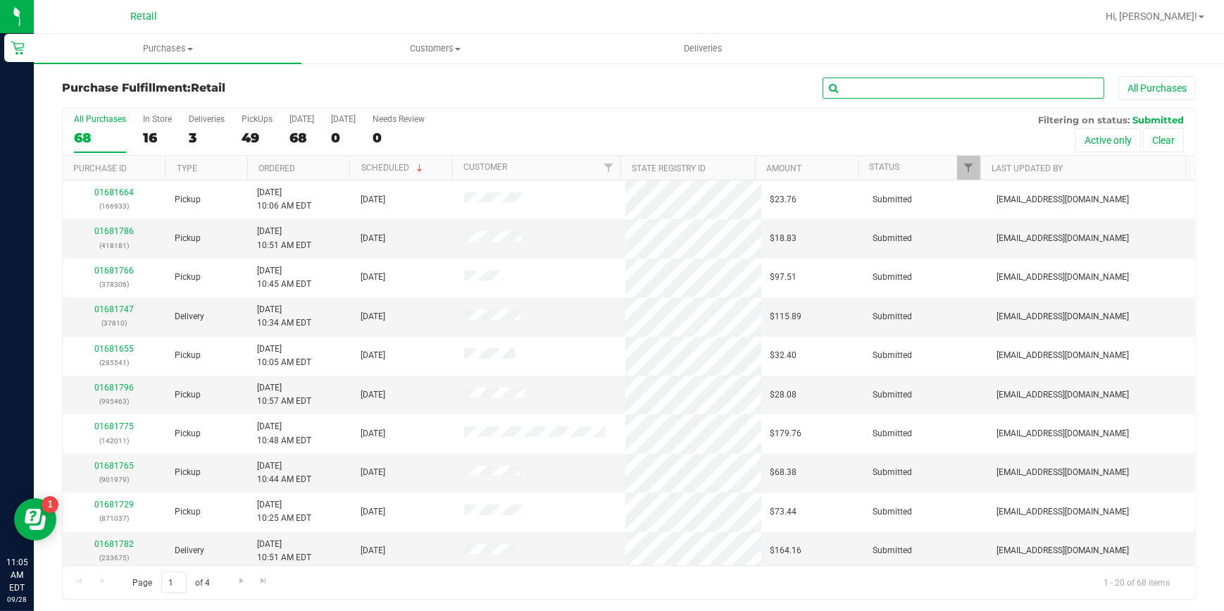
click at [965, 92] on input "text" at bounding box center [964, 87] width 282 height 21
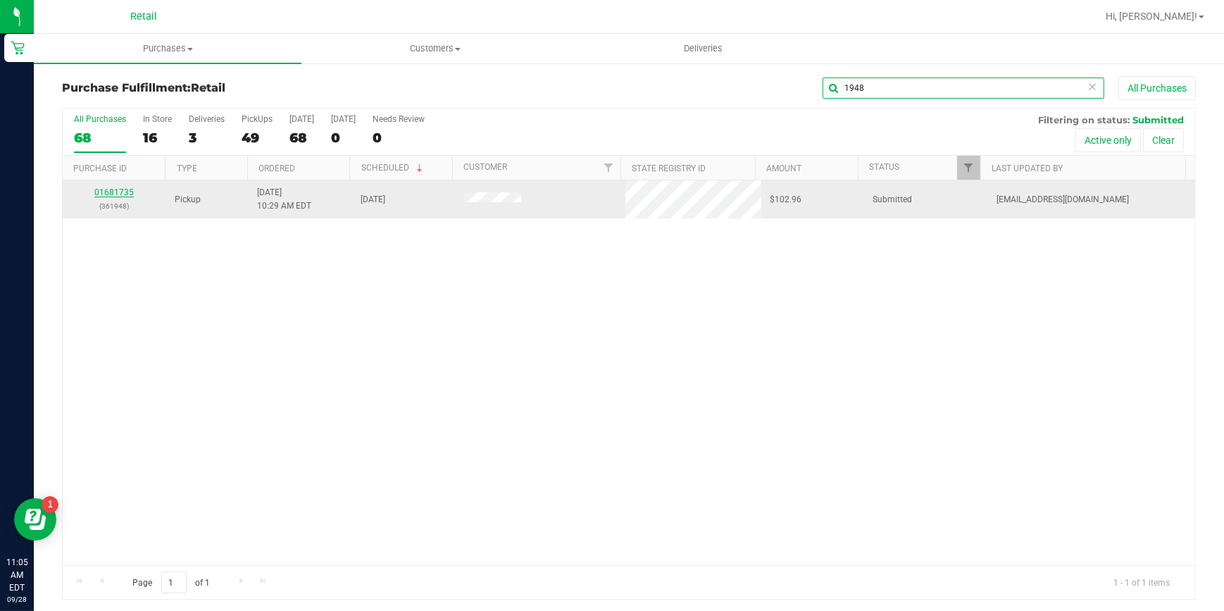
type input "1948"
click at [118, 191] on link "01681735" at bounding box center [113, 192] width 39 height 10
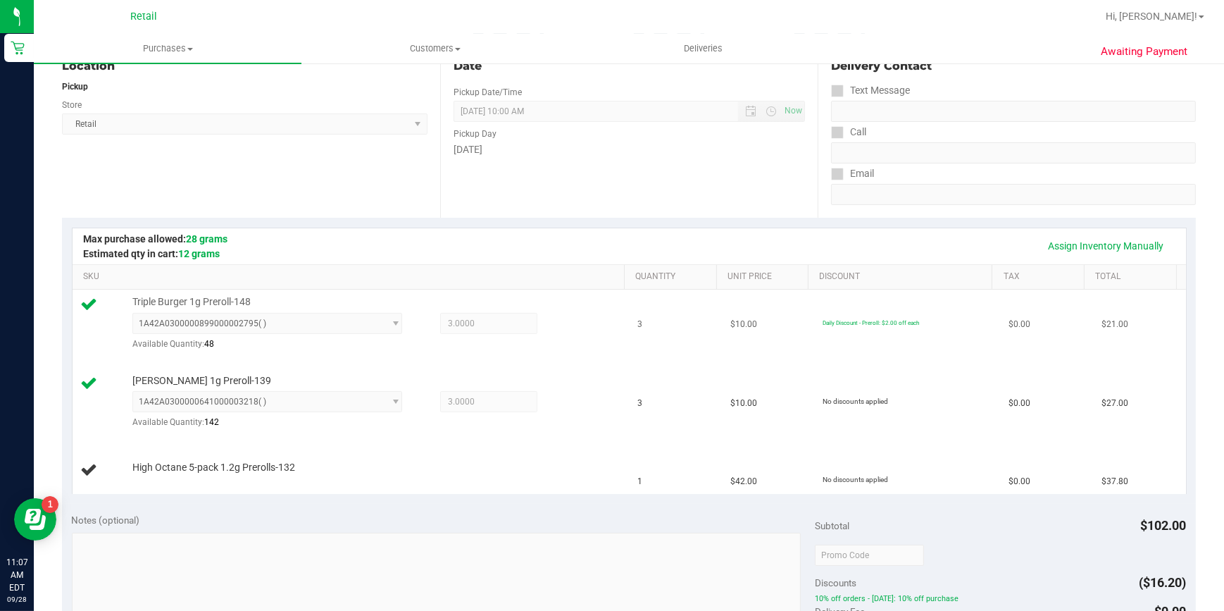
scroll to position [127, 0]
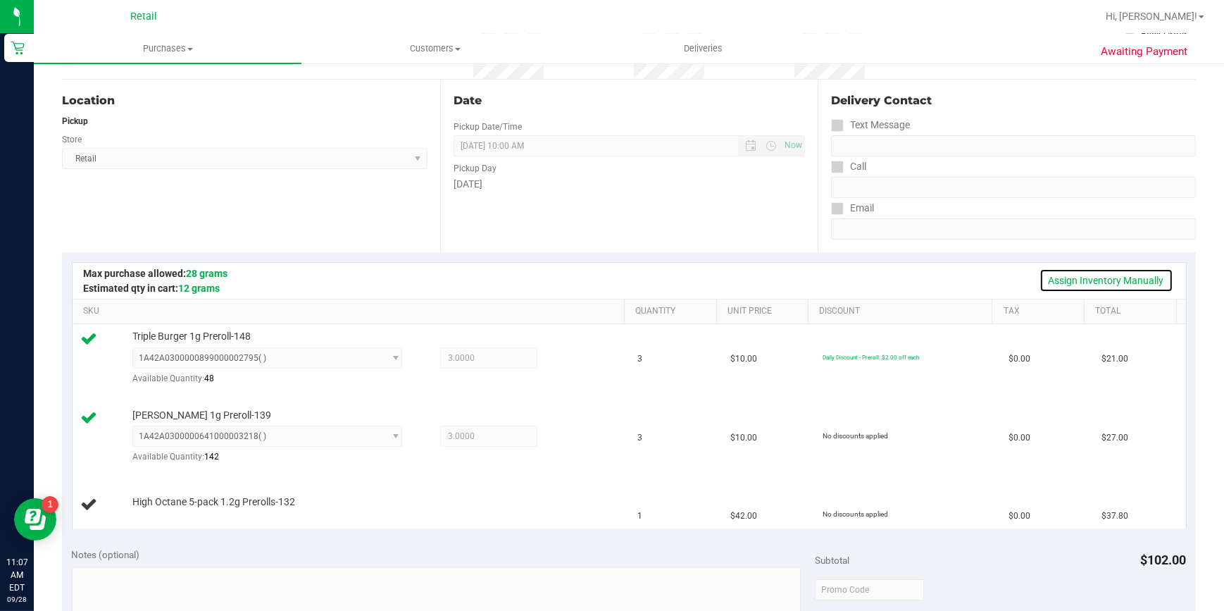
click at [1076, 282] on link "Assign Inventory Manually" at bounding box center [1106, 280] width 134 height 24
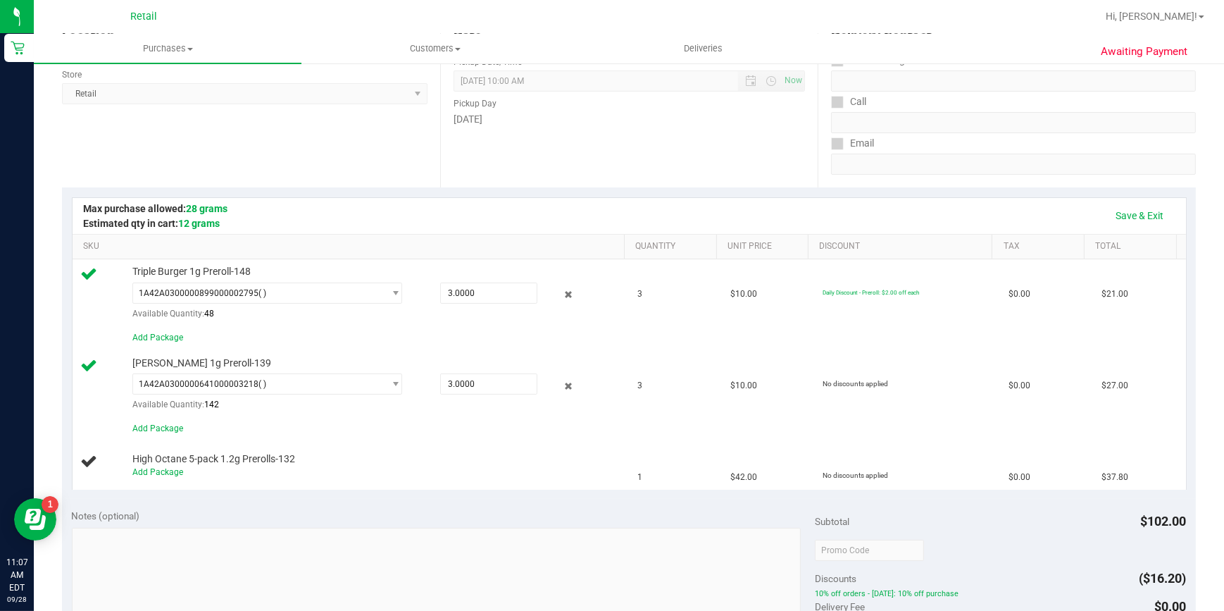
scroll to position [192, 0]
click at [1115, 220] on link "Save & Exit" at bounding box center [1140, 216] width 66 height 24
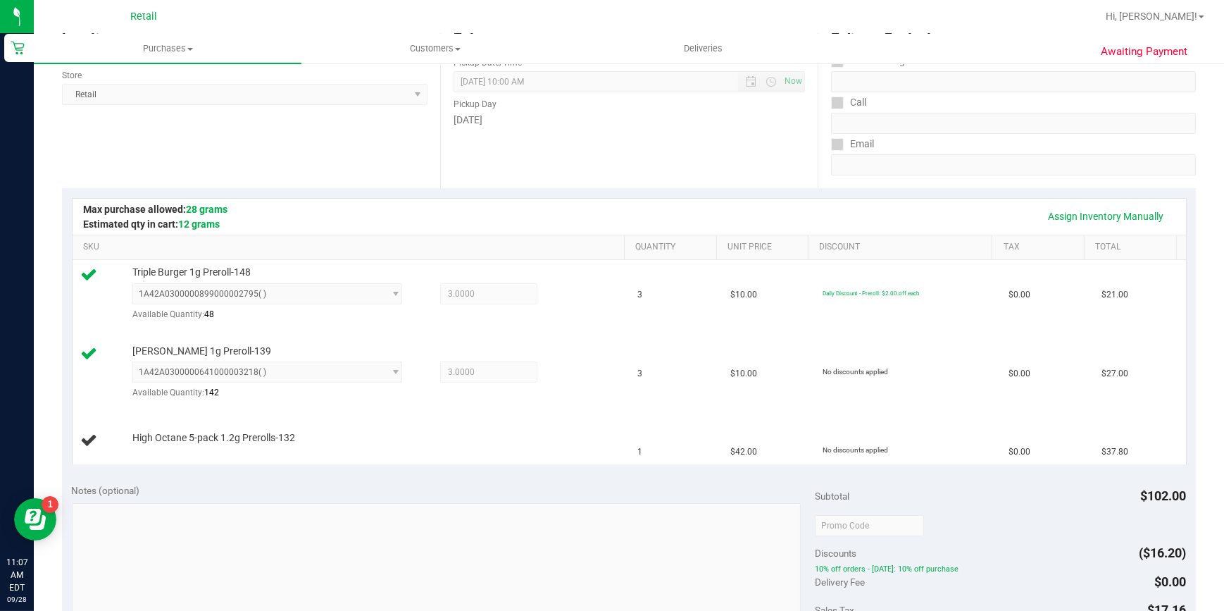
scroll to position [0, 0]
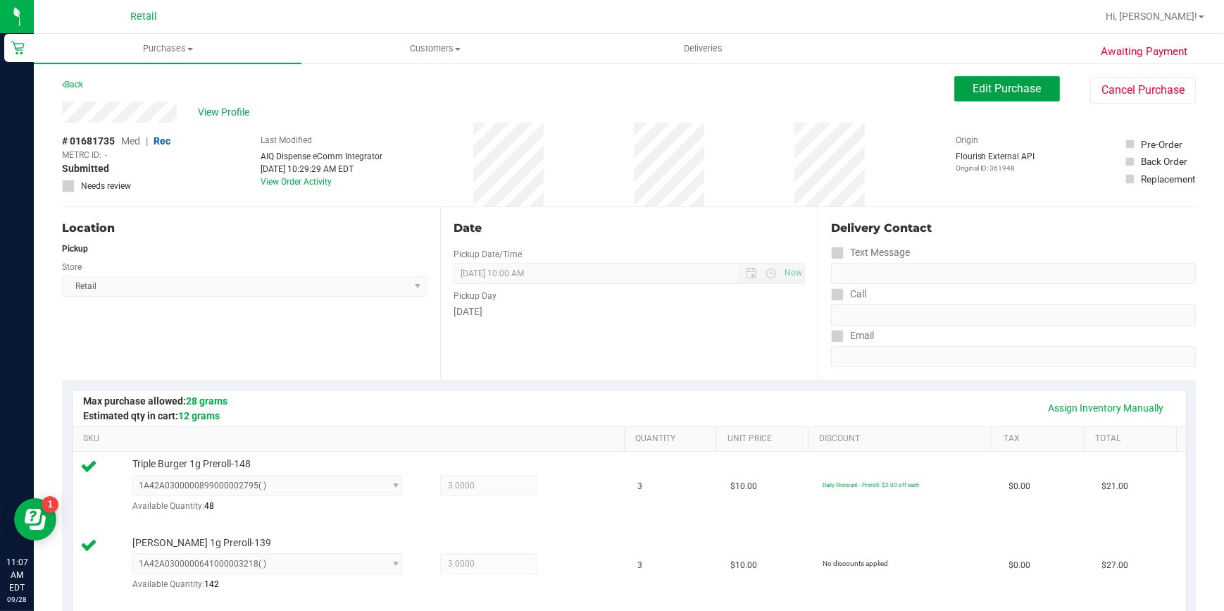
click at [999, 100] on button "Edit Purchase" at bounding box center [1007, 88] width 106 height 25
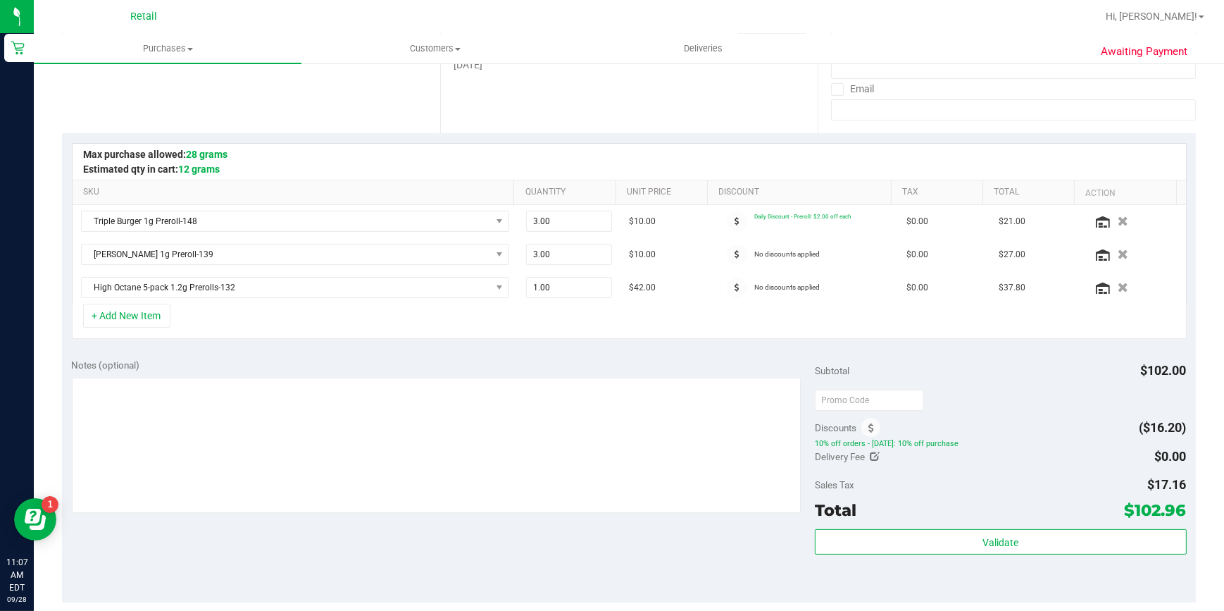
scroll to position [256, 0]
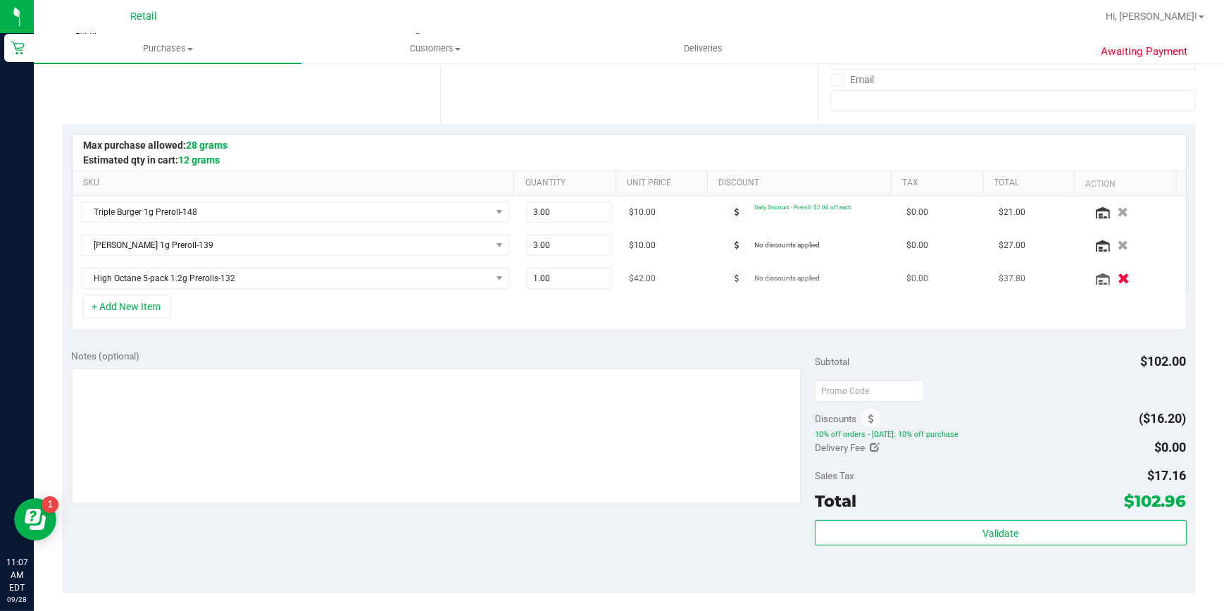
click at [1118, 275] on icon "button" at bounding box center [1124, 278] width 12 height 11
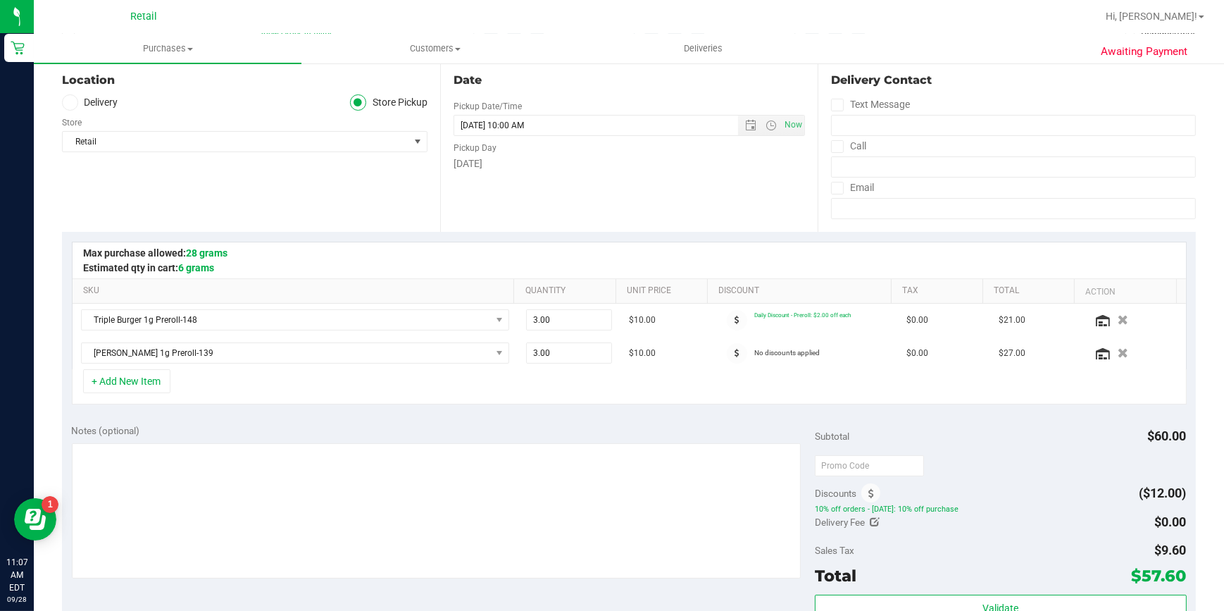
scroll to position [0, 0]
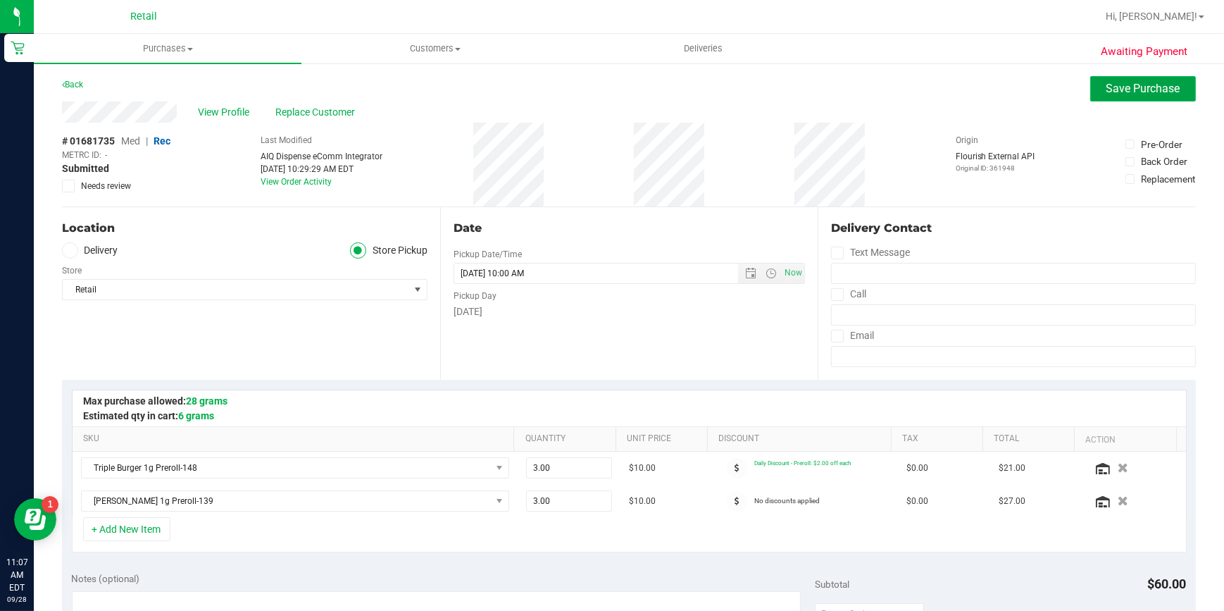
click at [1133, 83] on span "Save Purchase" at bounding box center [1143, 88] width 74 height 13
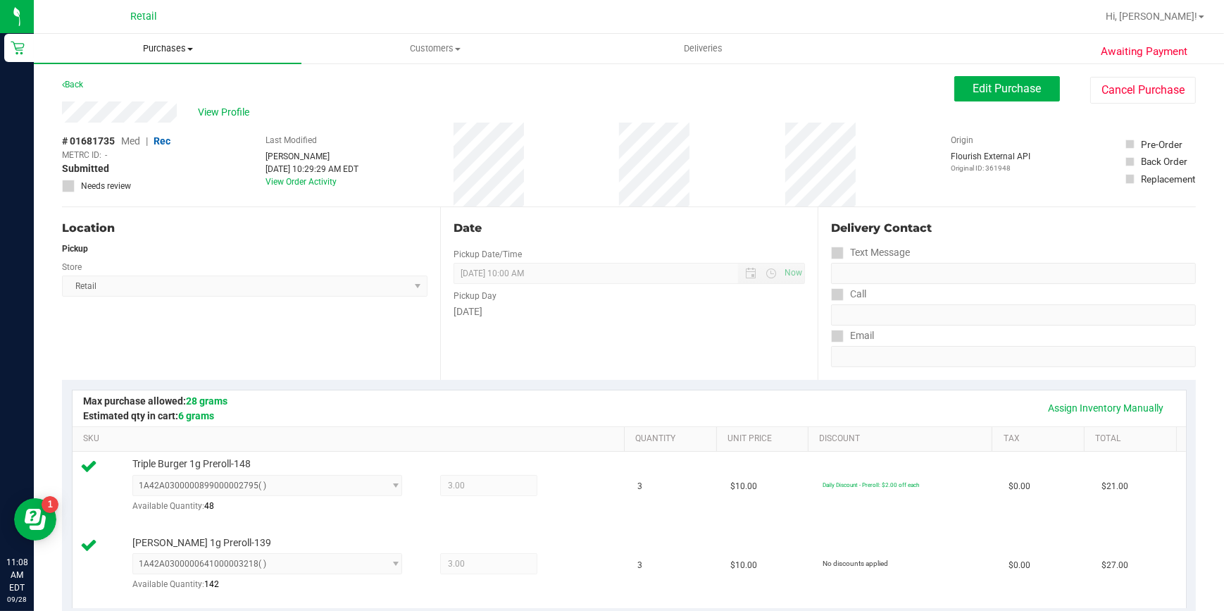
click at [163, 46] on span "Purchases" at bounding box center [168, 48] width 268 height 13
click at [118, 86] on span "Summary of purchases" at bounding box center [106, 85] width 144 height 12
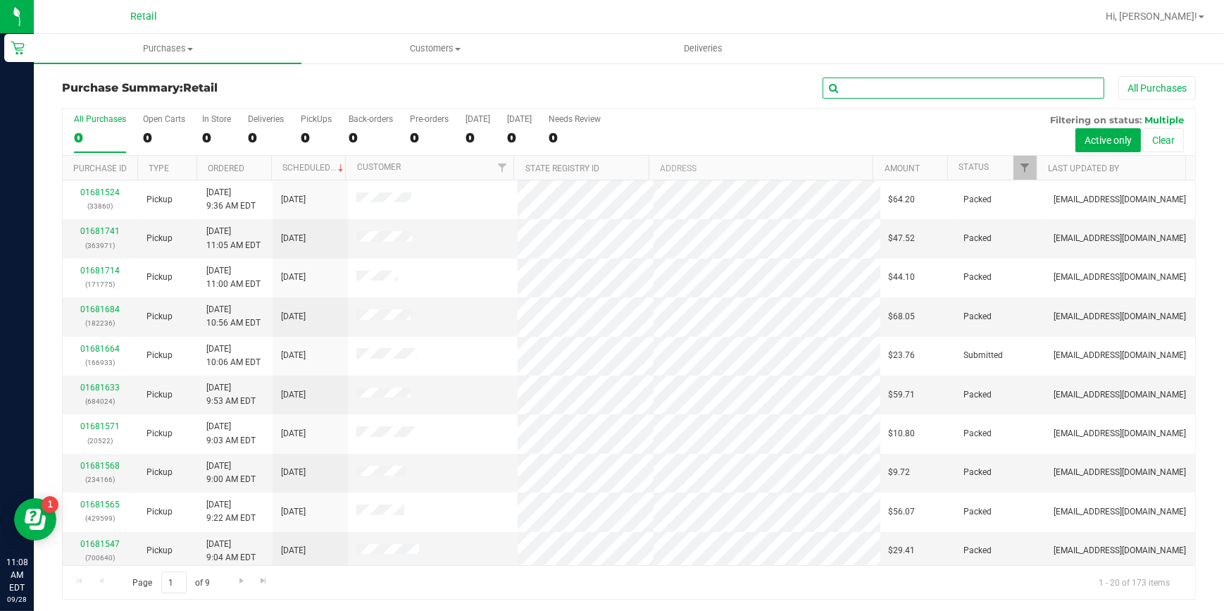
click at [908, 90] on input "text" at bounding box center [964, 87] width 282 height 21
type input "4392"
